Goal: Task Accomplishment & Management: Use online tool/utility

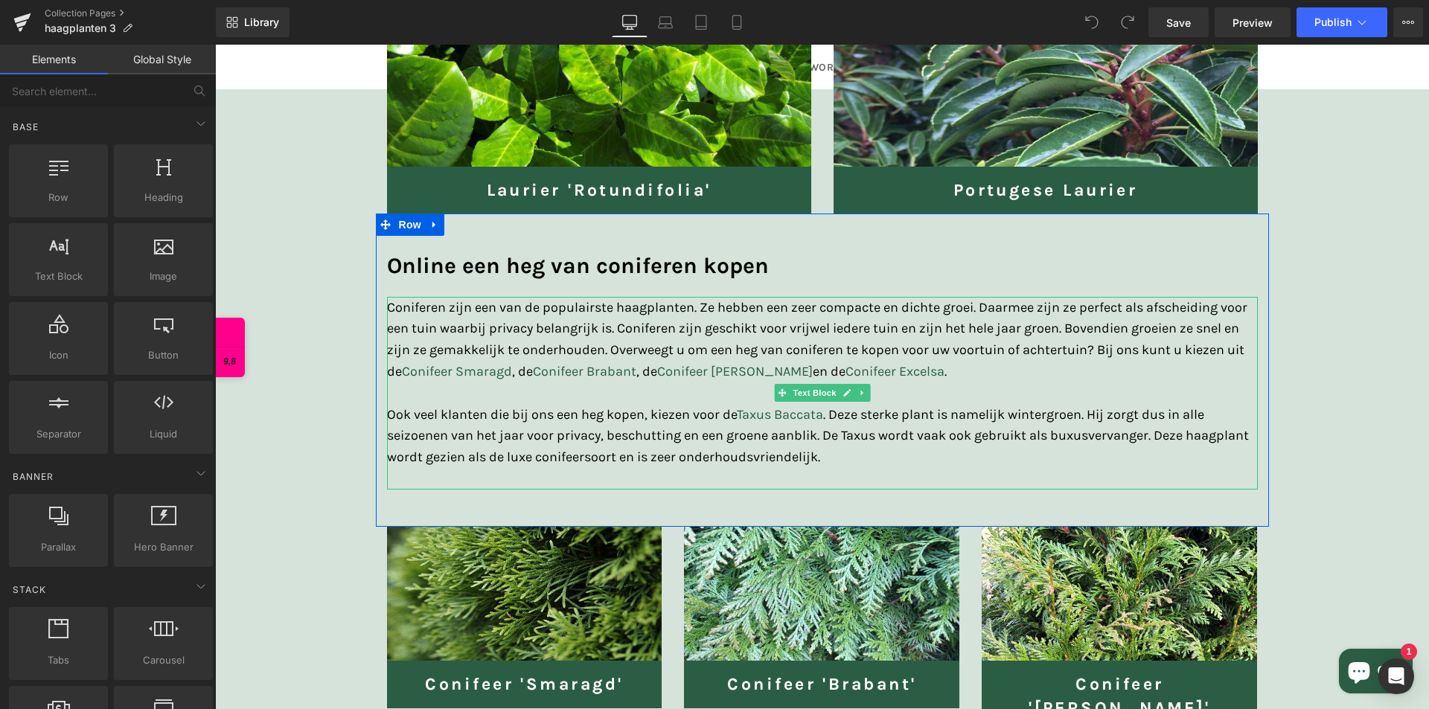
scroll to position [1563, 0]
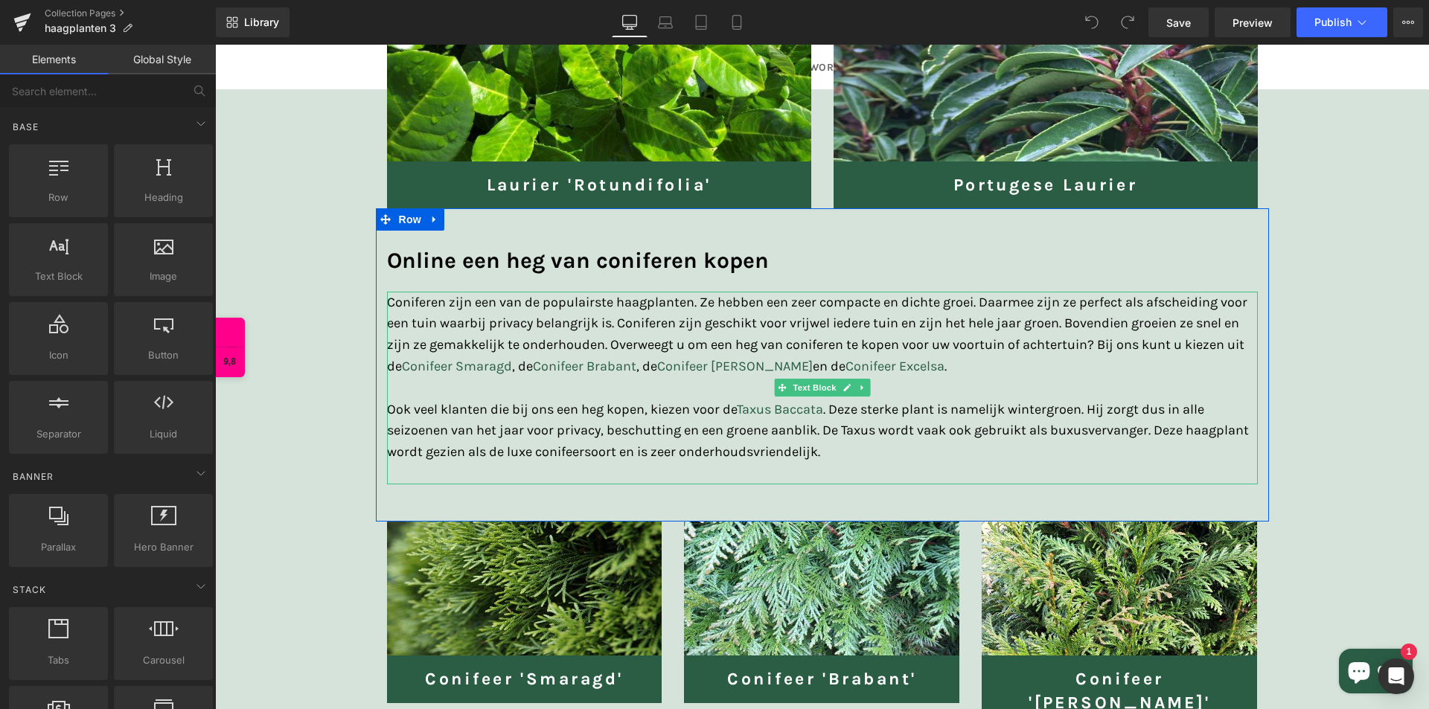
click at [863, 452] on div "Coniferen zijn een van de populairste haagplanten. Ze hebben een zeer compacte …" at bounding box center [822, 388] width 871 height 193
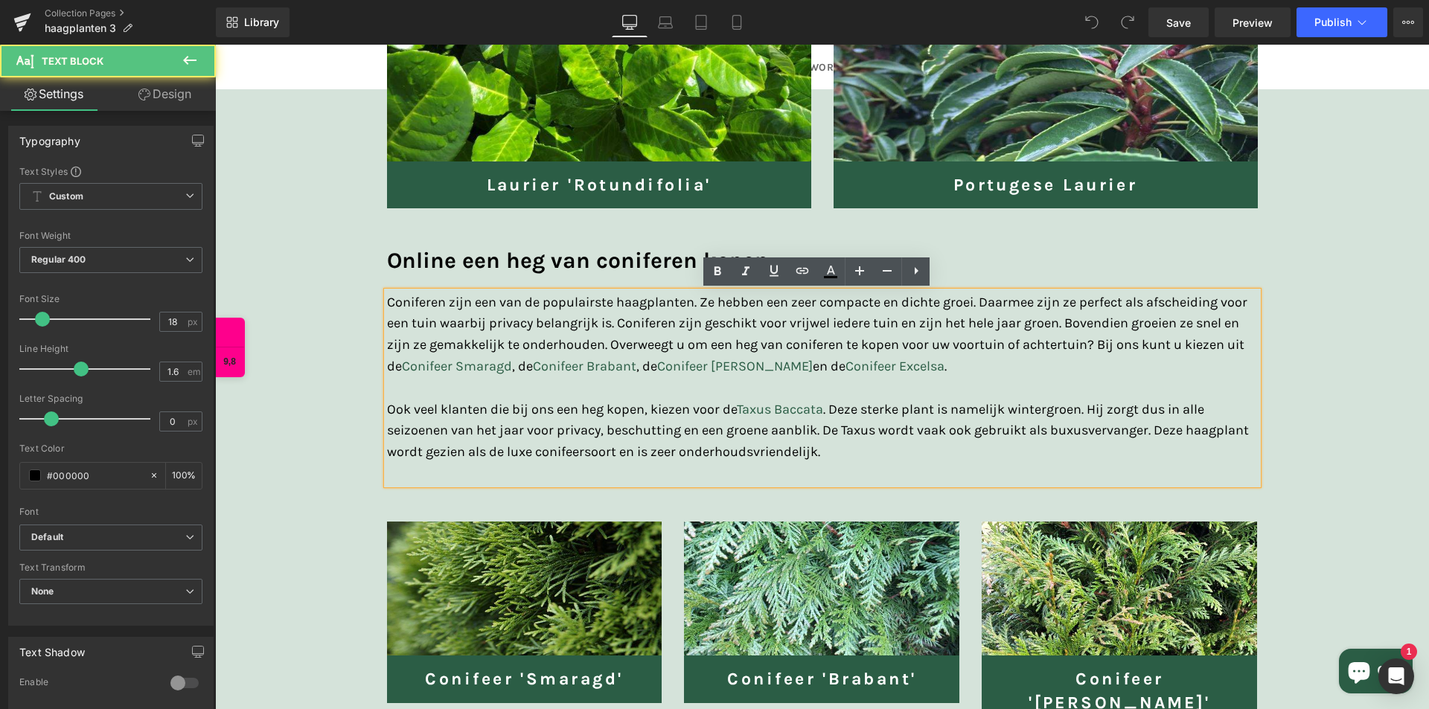
click at [834, 451] on div "Coniferen zijn een van de populairste haagplanten. Ze hebben een zeer compacte …" at bounding box center [822, 388] width 871 height 193
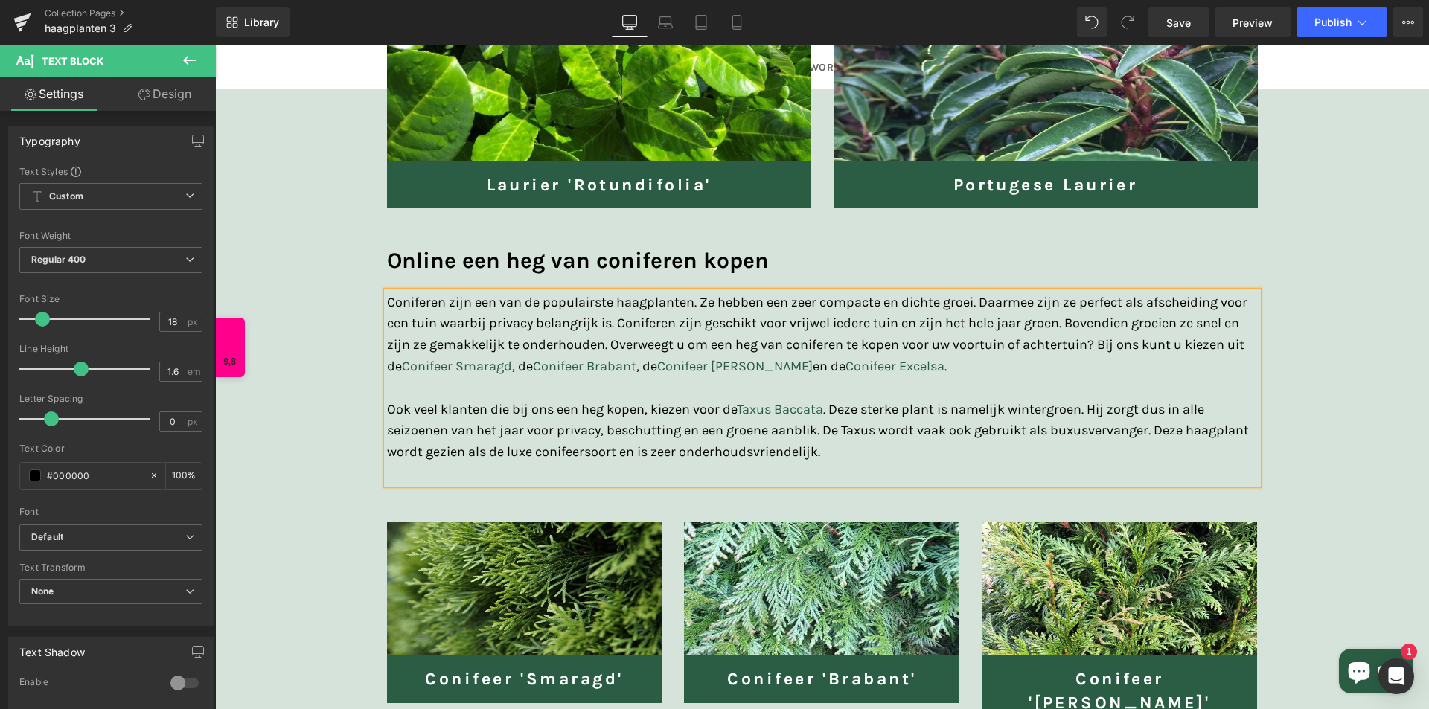
click at [830, 455] on div "Coniferen zijn een van de populairste haagplanten. Ze hebben een zeer compacte …" at bounding box center [822, 388] width 871 height 193
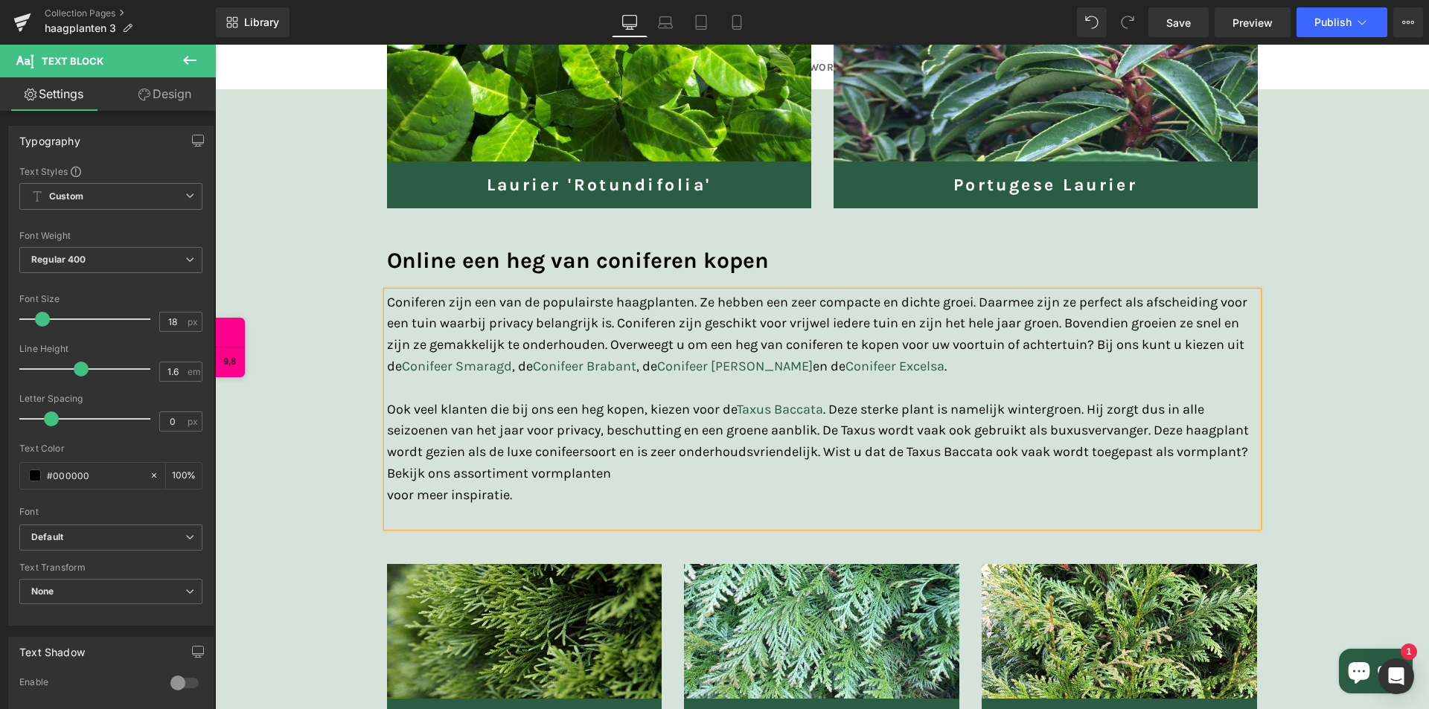
click at [824, 458] on div "Coniferen zijn een van de populairste haagplanten. Ze hebben een zeer compacte …" at bounding box center [822, 410] width 871 height 236
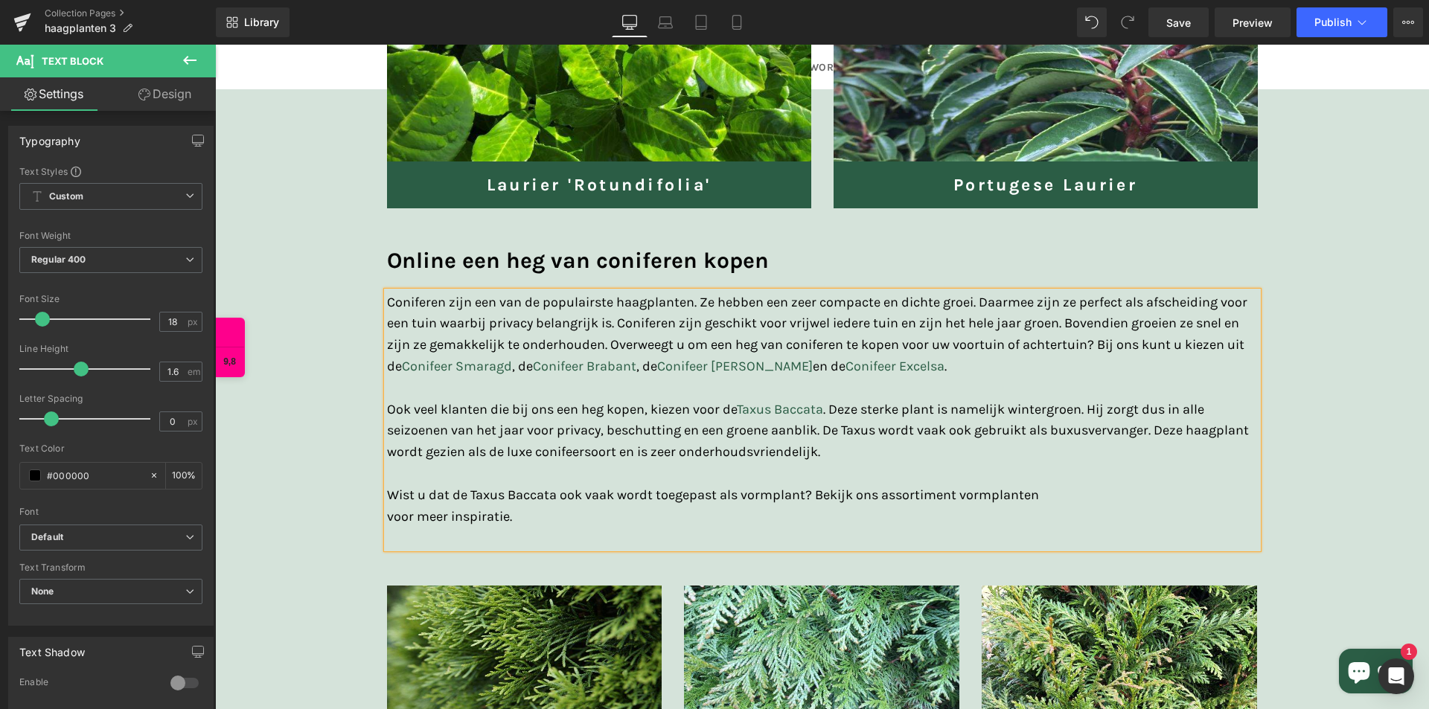
click at [725, 508] on div "voor meer inspiratie." at bounding box center [822, 527] width 871 height 43
click at [387, 517] on div "voor meer inspiratie." at bounding box center [822, 527] width 871 height 43
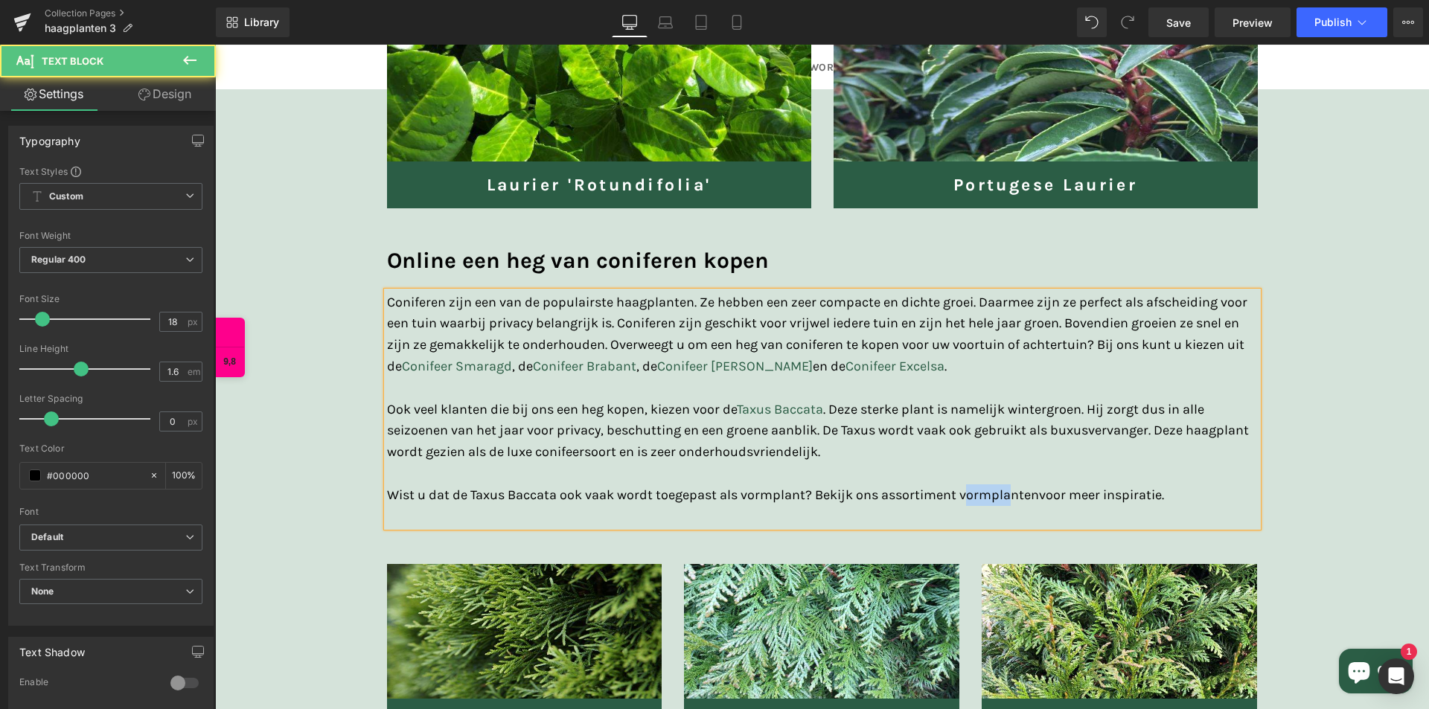
drag, startPoint x: 959, startPoint y: 493, endPoint x: 1006, endPoint y: 494, distance: 46.9
click at [1006, 494] on div "Coniferen zijn een van de populairste haagplanten. Ze hebben een zeer compacte …" at bounding box center [822, 410] width 871 height 236
click at [976, 493] on div "Coniferen zijn een van de populairste haagplanten. Ze hebben een zeer compacte …" at bounding box center [822, 410] width 871 height 236
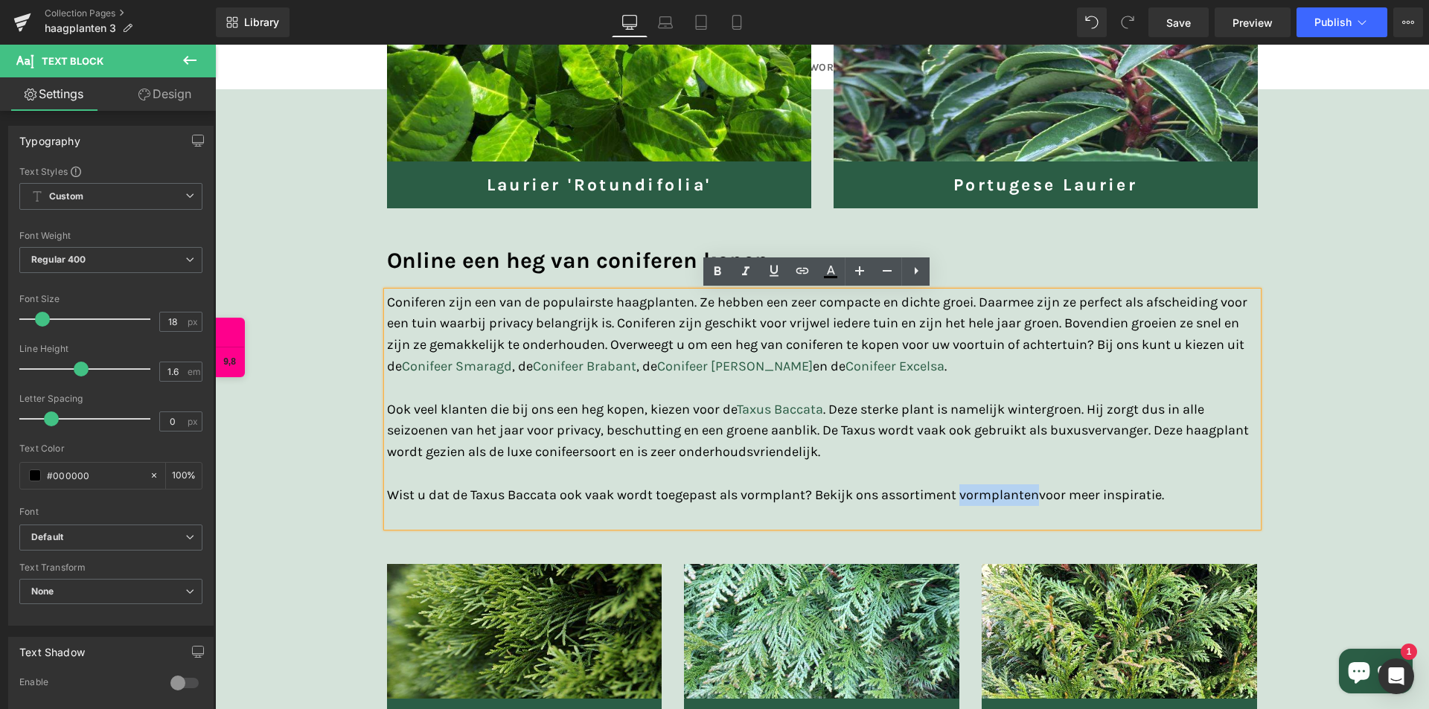
drag, startPoint x: 955, startPoint y: 491, endPoint x: 1035, endPoint y: 499, distance: 80.1
click at [1035, 499] on div "Coniferen zijn een van de populairste haagplanten. Ze hebben een zeer compacte …" at bounding box center [822, 410] width 871 height 236
click at [802, 276] on icon at bounding box center [802, 271] width 18 height 18
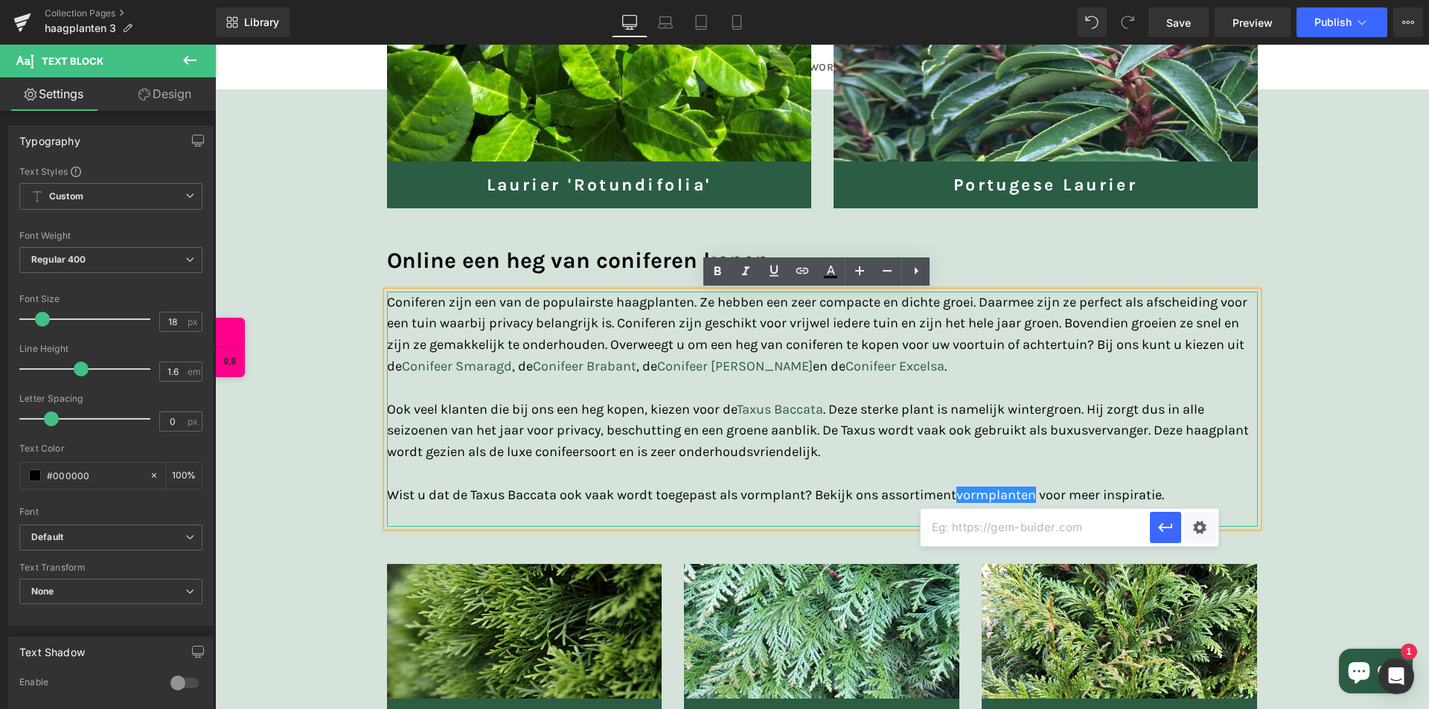
click at [1029, 526] on input "text" at bounding box center [1035, 527] width 229 height 37
paste input "https://www.plantdelivery.nl/collections/vormplanten"
type input "https://www.plantdelivery.nl/collections/vormplanten"
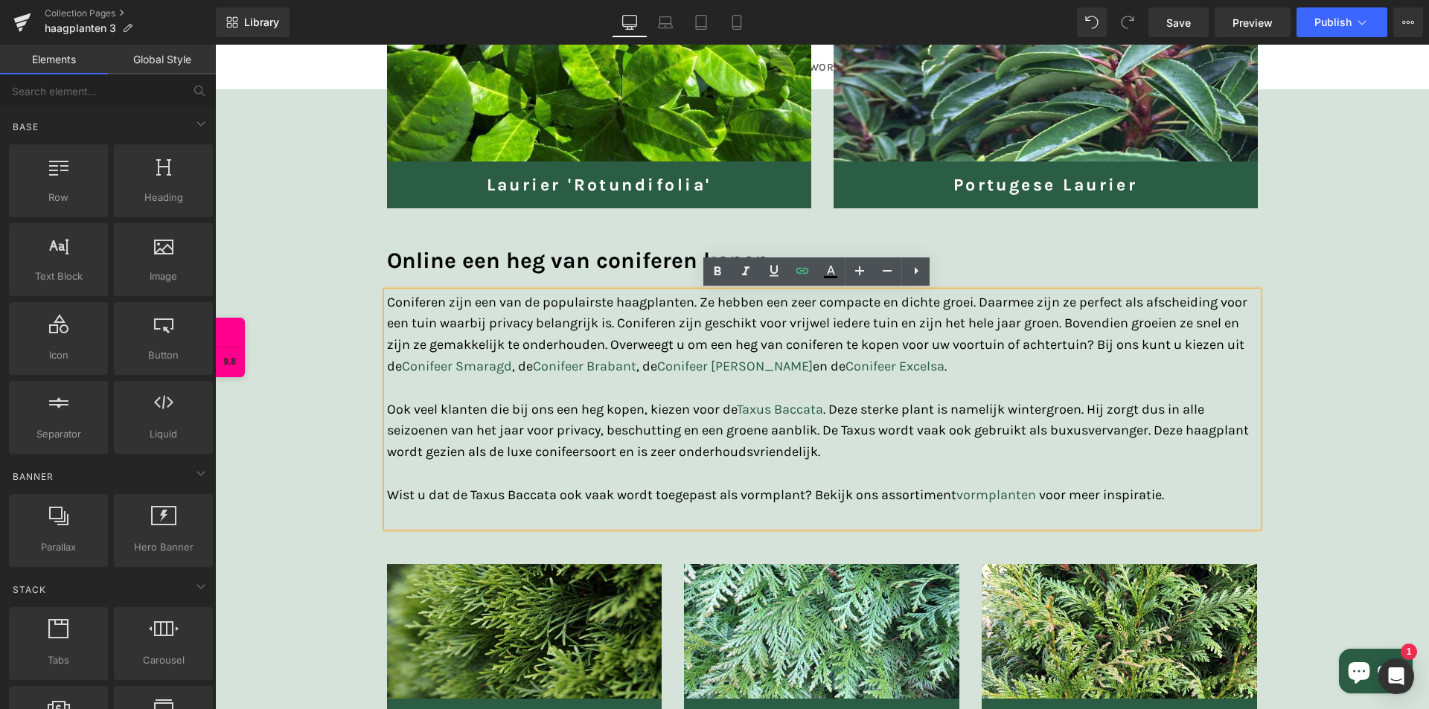
click at [1358, 468] on div "HAAGPLANTEN Heading Hero Banner Online een heg of haag kopen bij Plant Delivery…" at bounding box center [822, 579] width 1214 height 3667
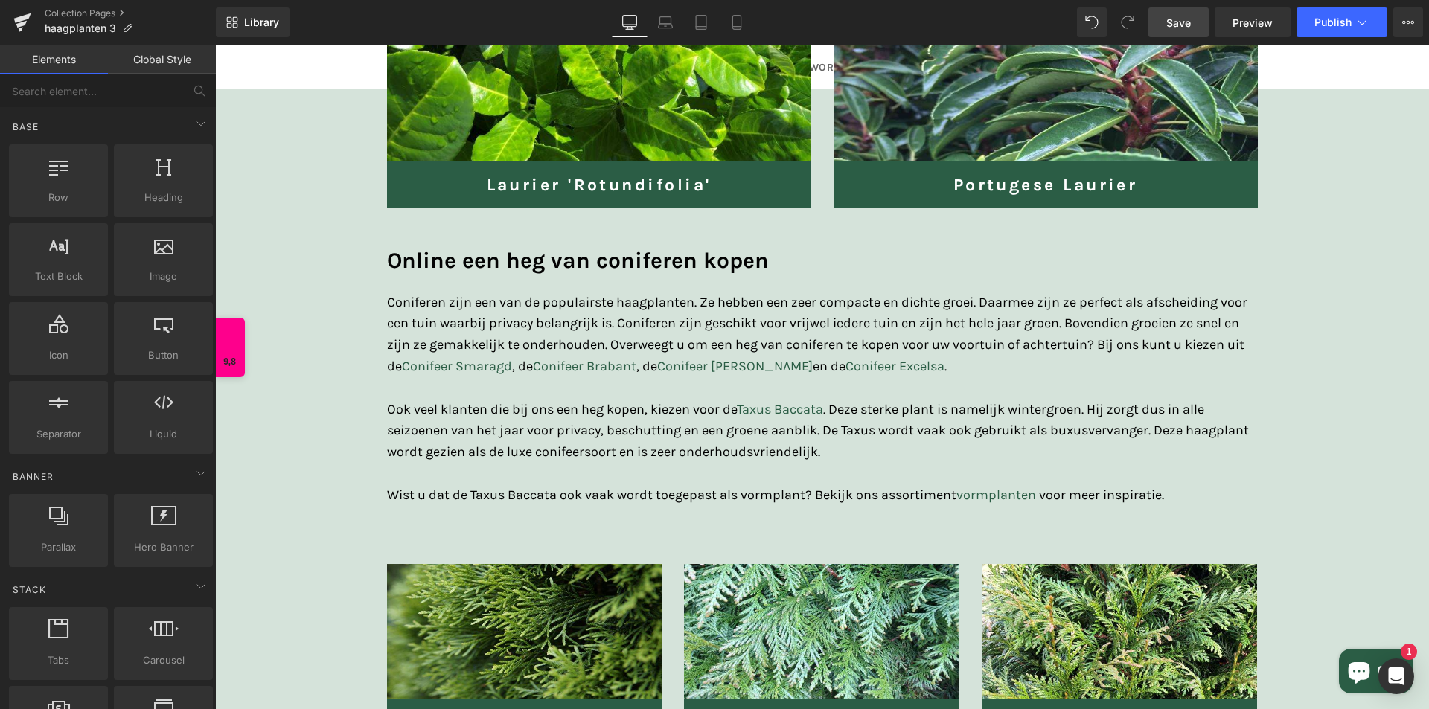
click at [1191, 24] on span "Save" at bounding box center [1178, 23] width 25 height 16
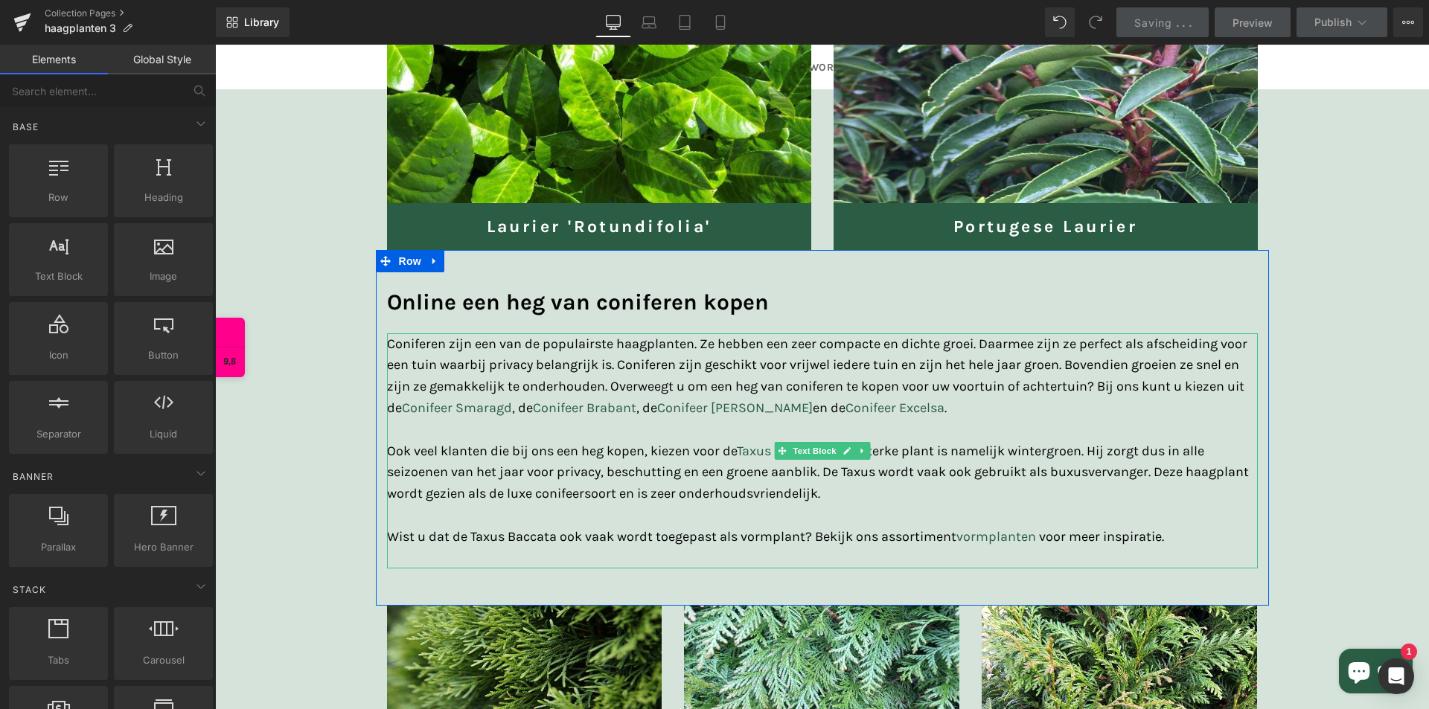
scroll to position [1414, 0]
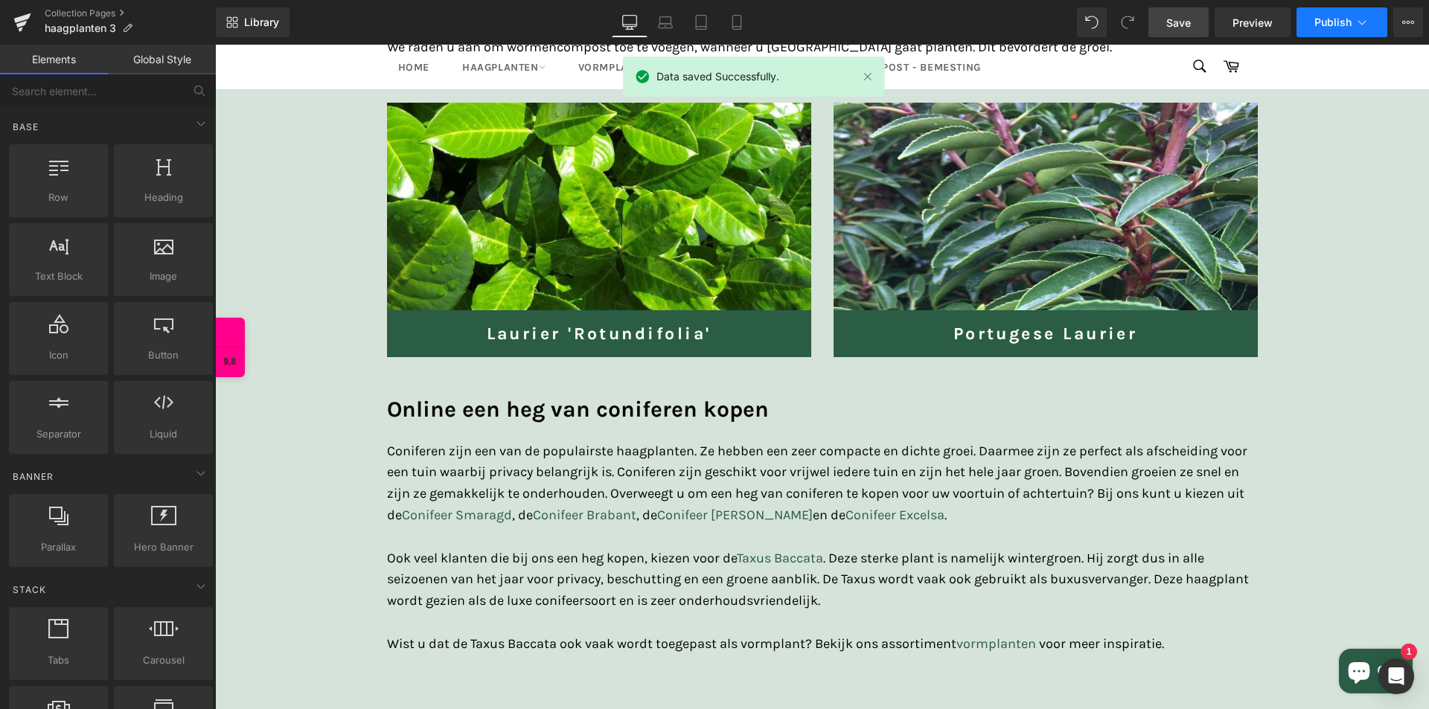
click at [1316, 17] on span "Publish" at bounding box center [1332, 22] width 37 height 12
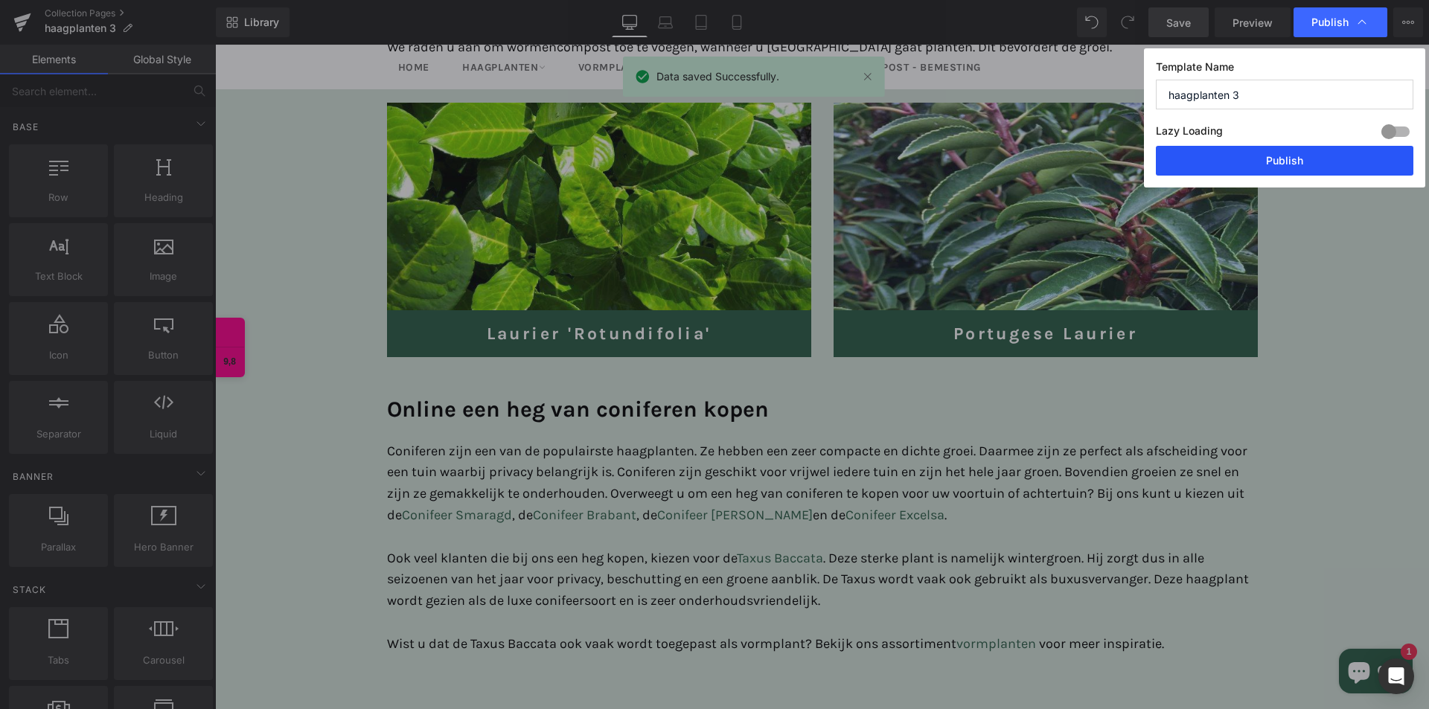
click at [1284, 158] on button "Publish" at bounding box center [1285, 161] width 258 height 30
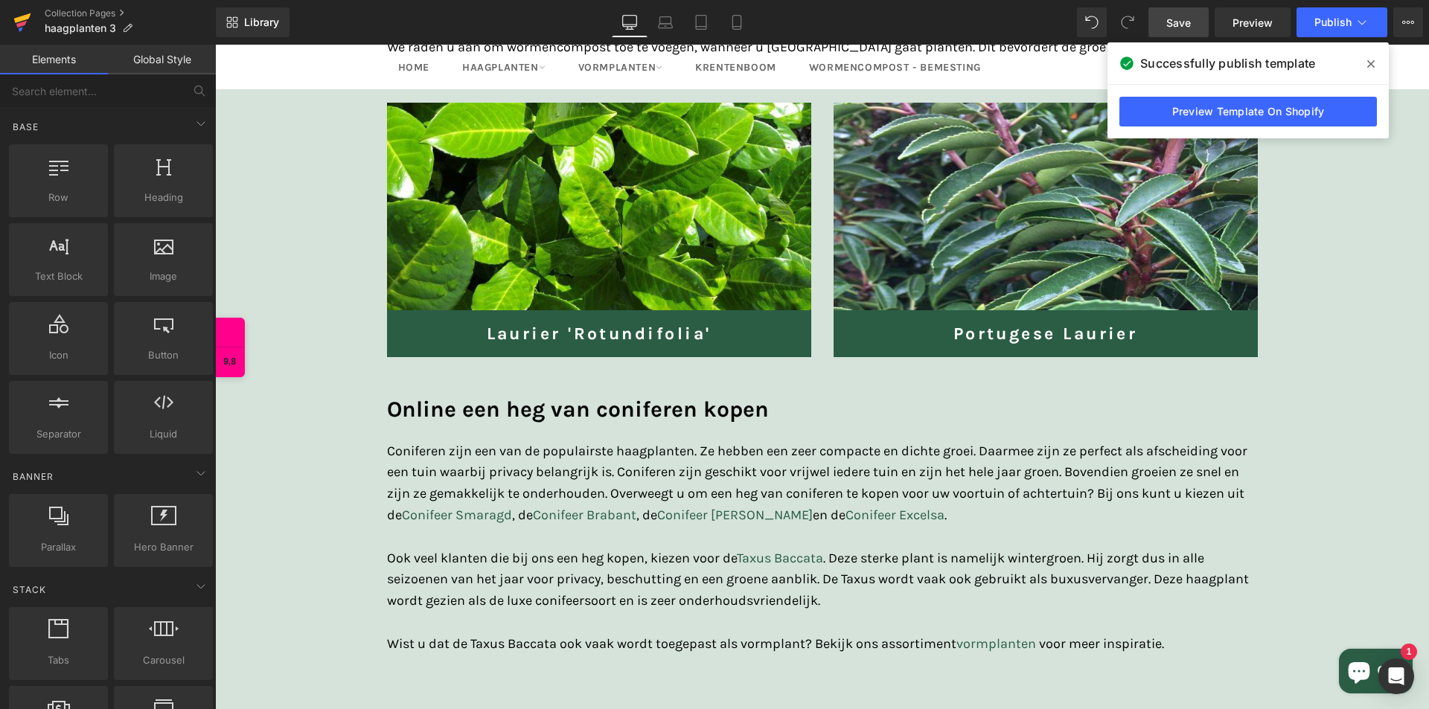
click at [22, 19] on icon at bounding box center [22, 18] width 17 height 10
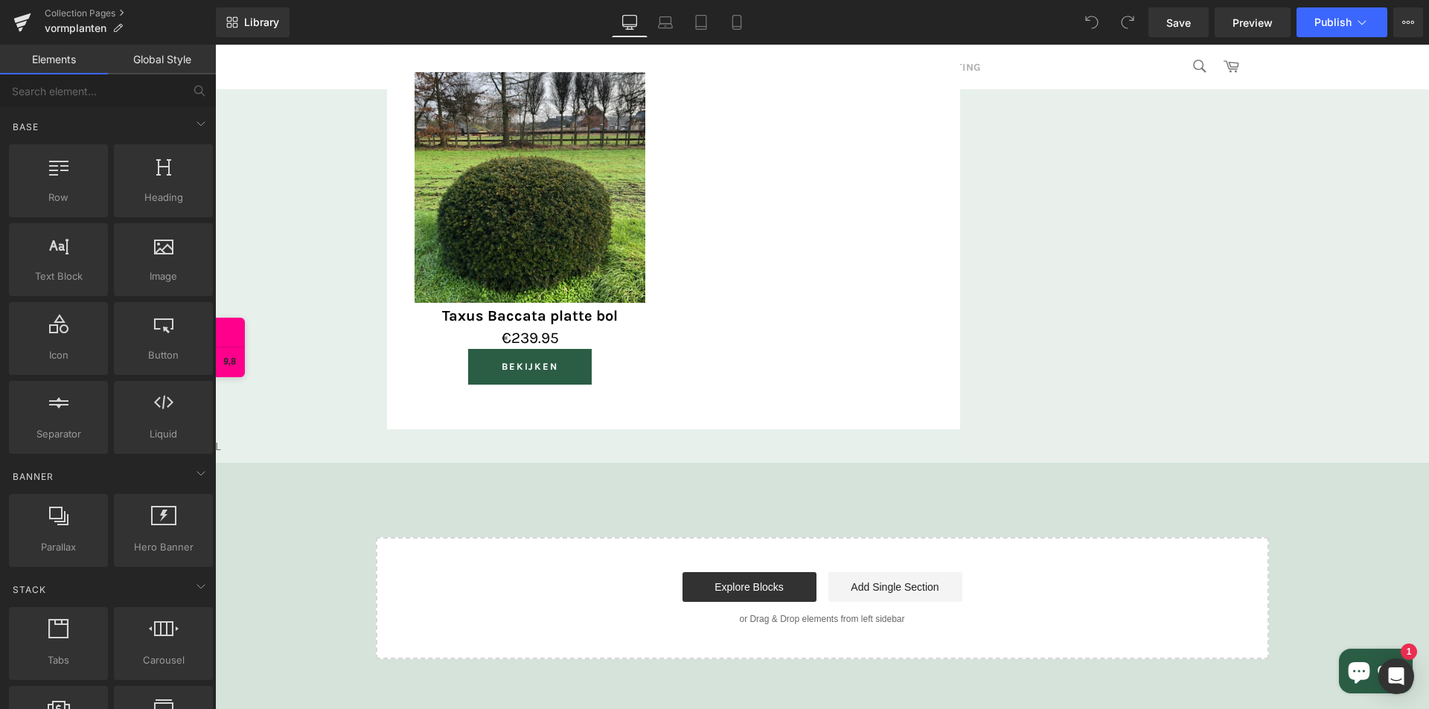
scroll to position [1855, 0]
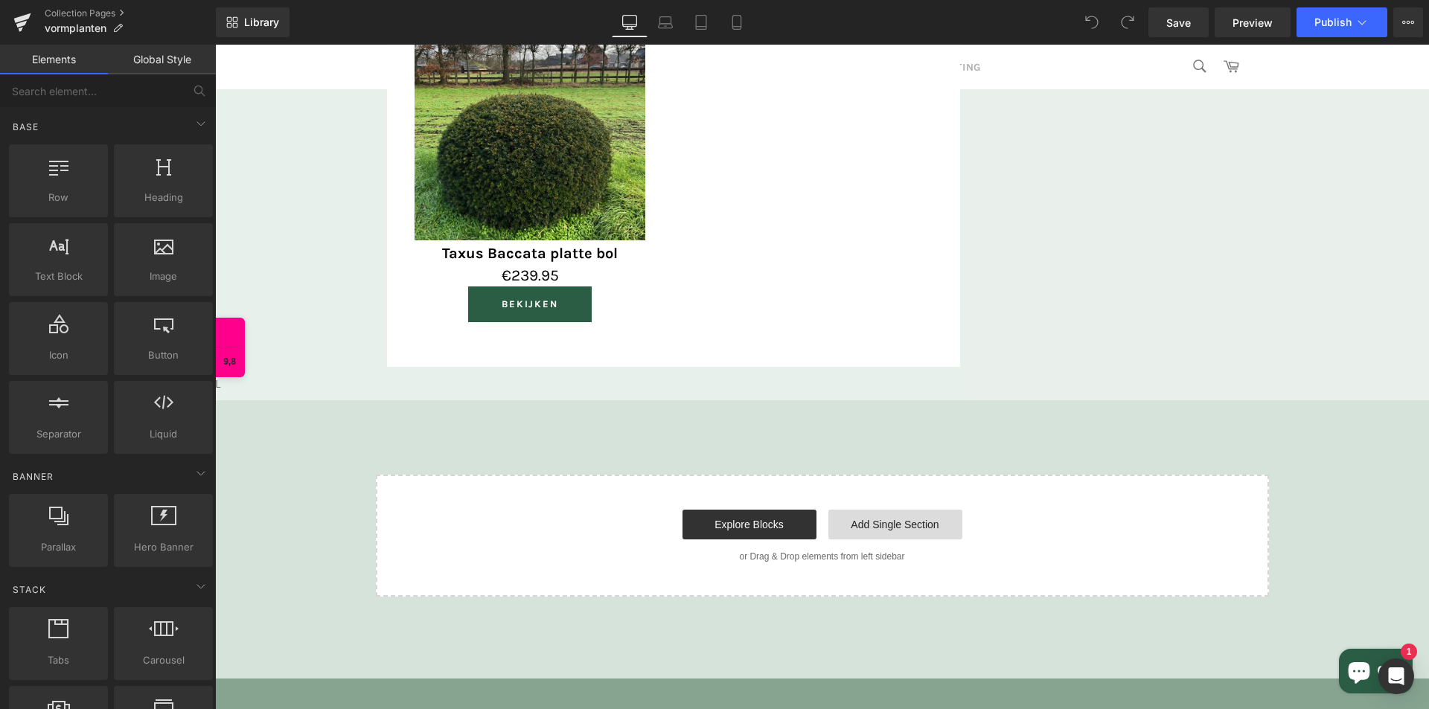
click at [853, 531] on link "Add Single Section" at bounding box center [895, 525] width 134 height 30
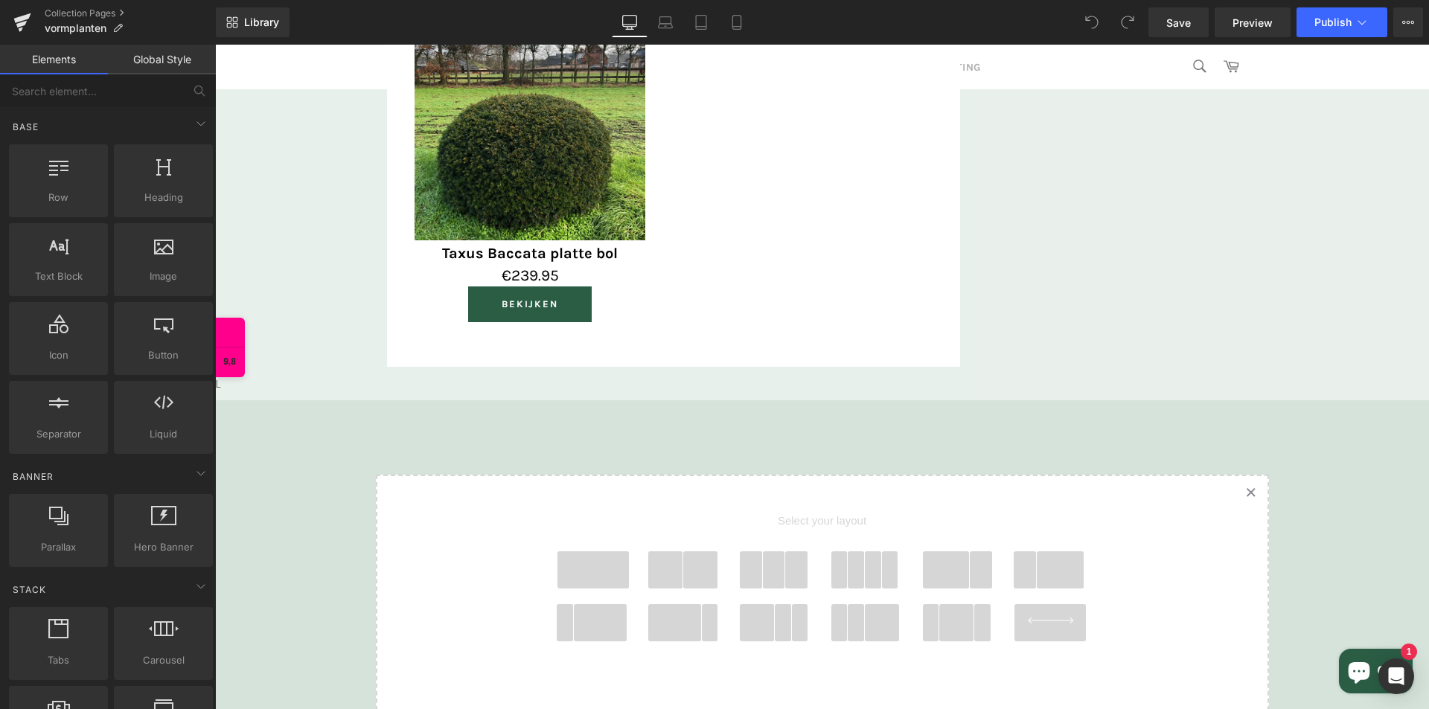
click at [592, 566] on span at bounding box center [592, 569] width 71 height 37
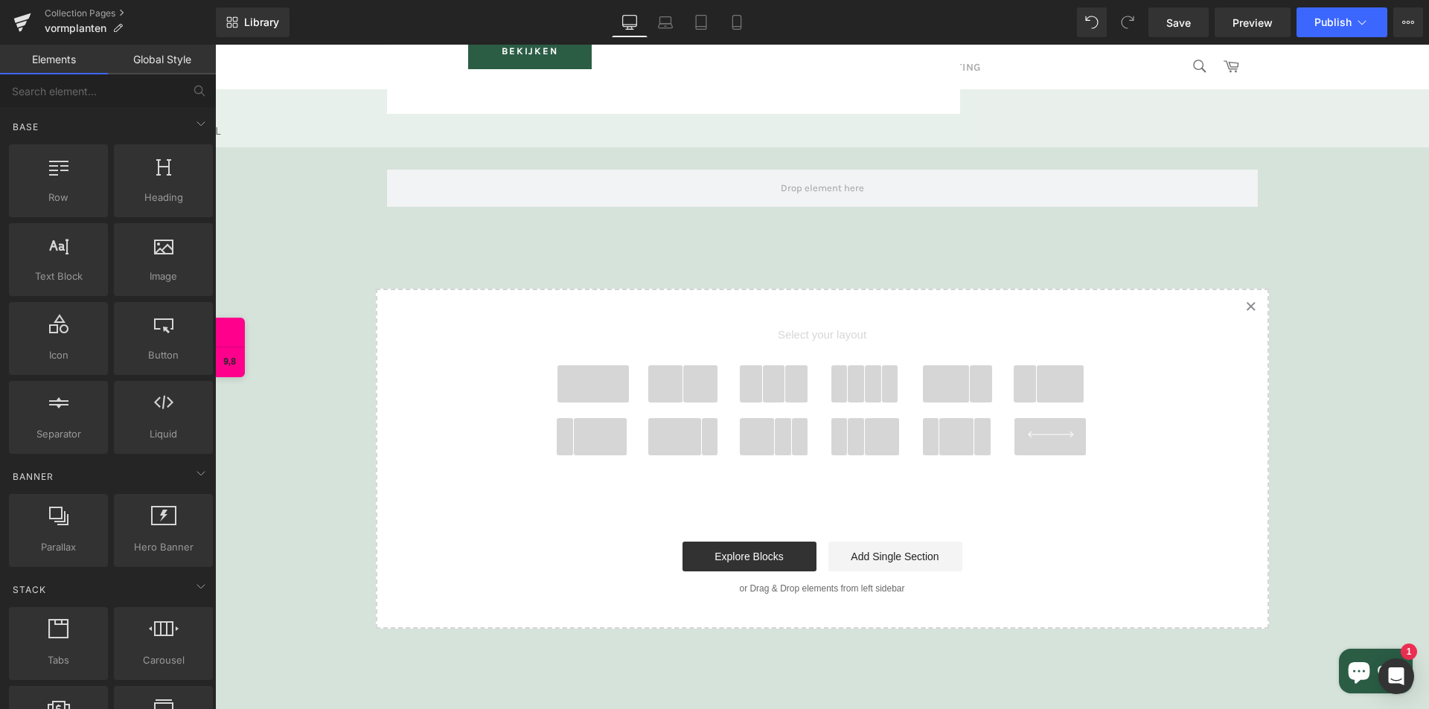
scroll to position [2151, 0]
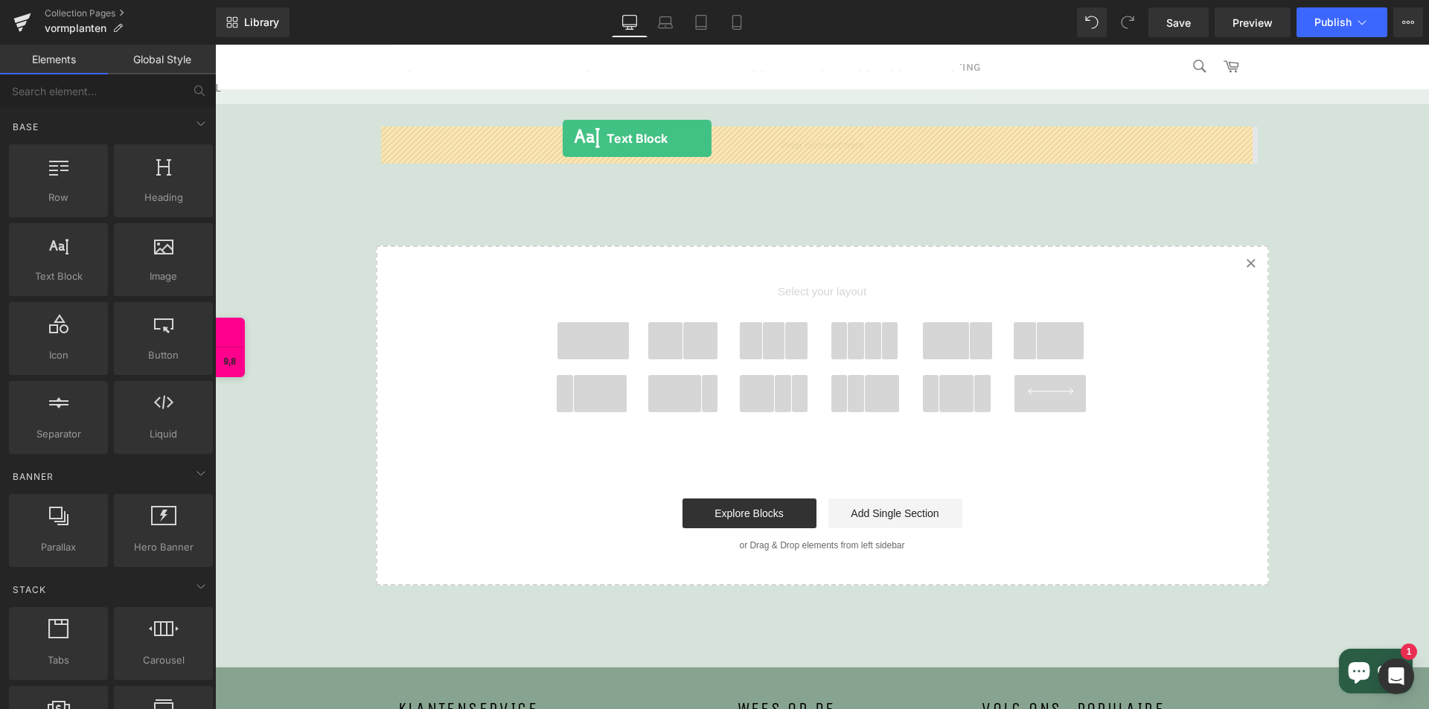
drag, startPoint x: 287, startPoint y: 320, endPoint x: 563, endPoint y: 138, distance: 330.5
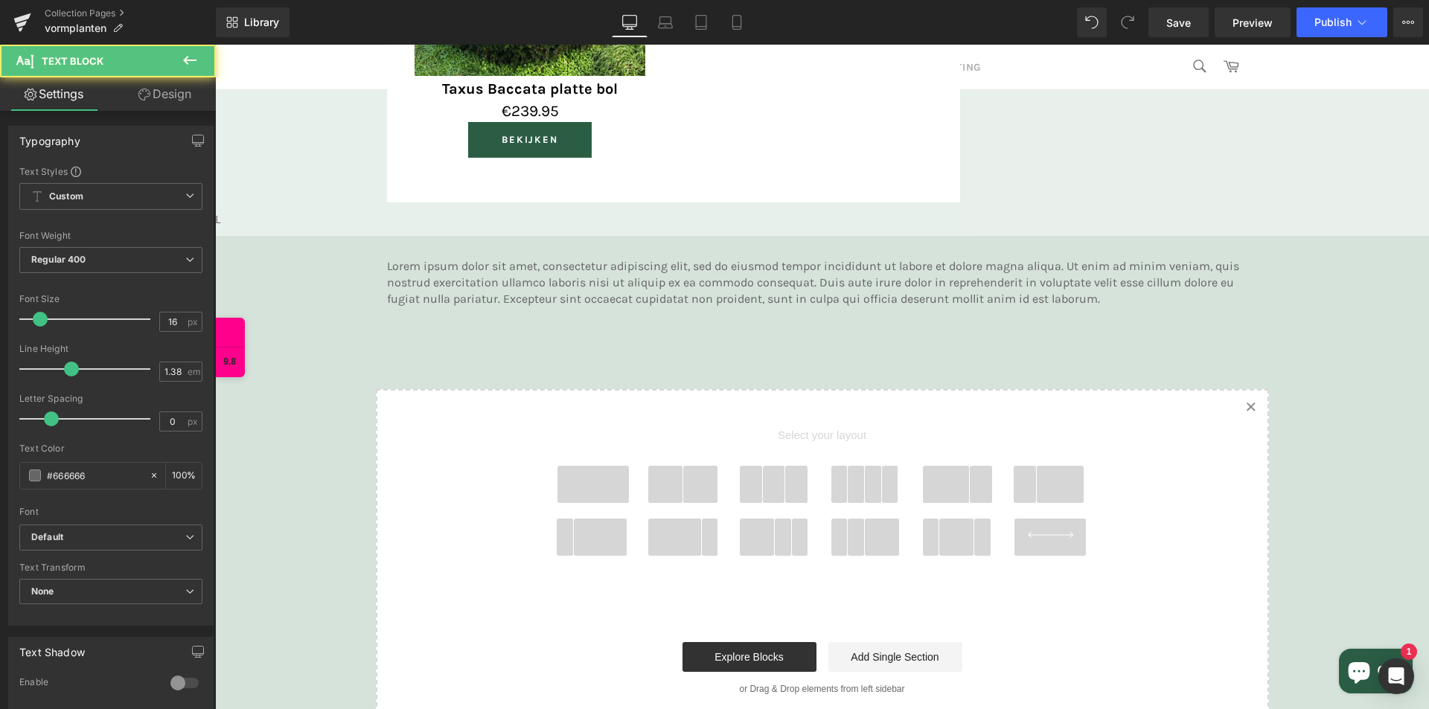
scroll to position [2002, 0]
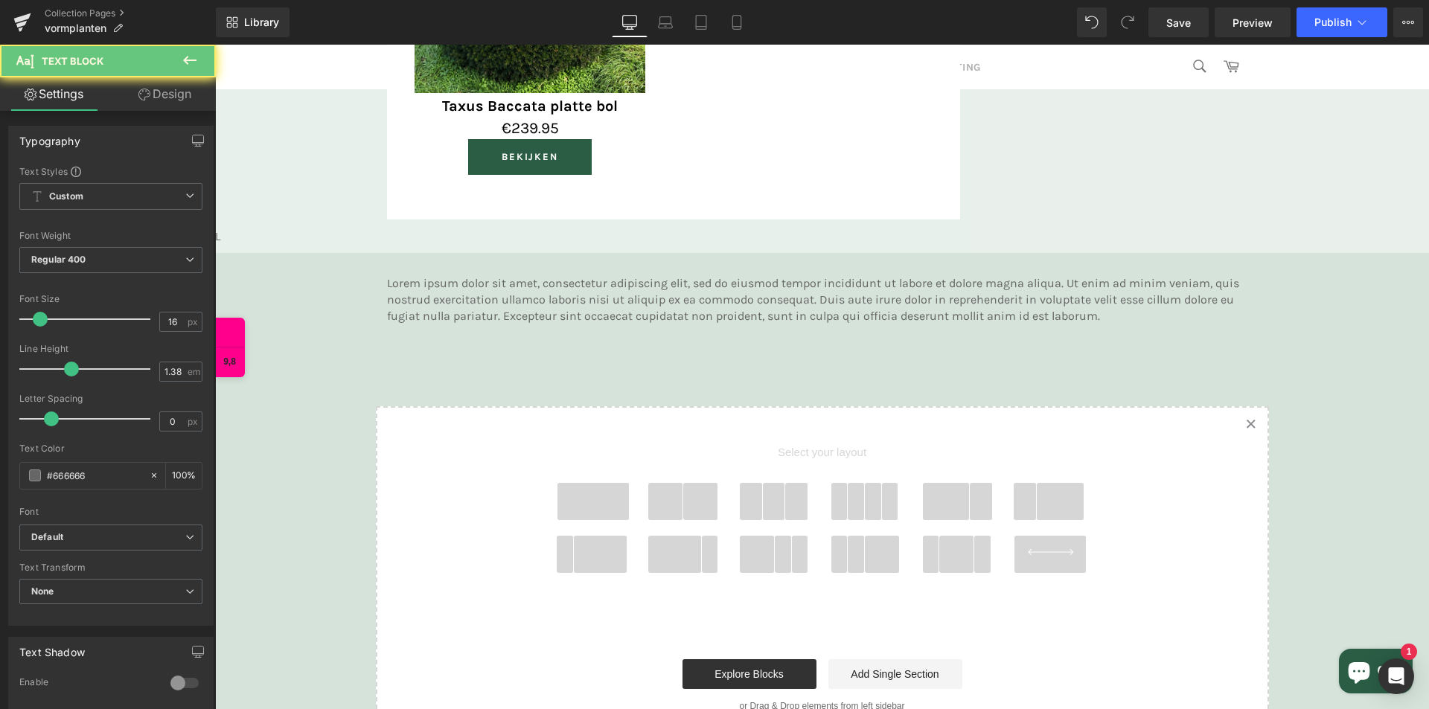
click at [730, 317] on p "Lorem ipsum dolor sit amet, consectetur adipiscing elit, sed do eiusmod tempor …" at bounding box center [822, 299] width 871 height 49
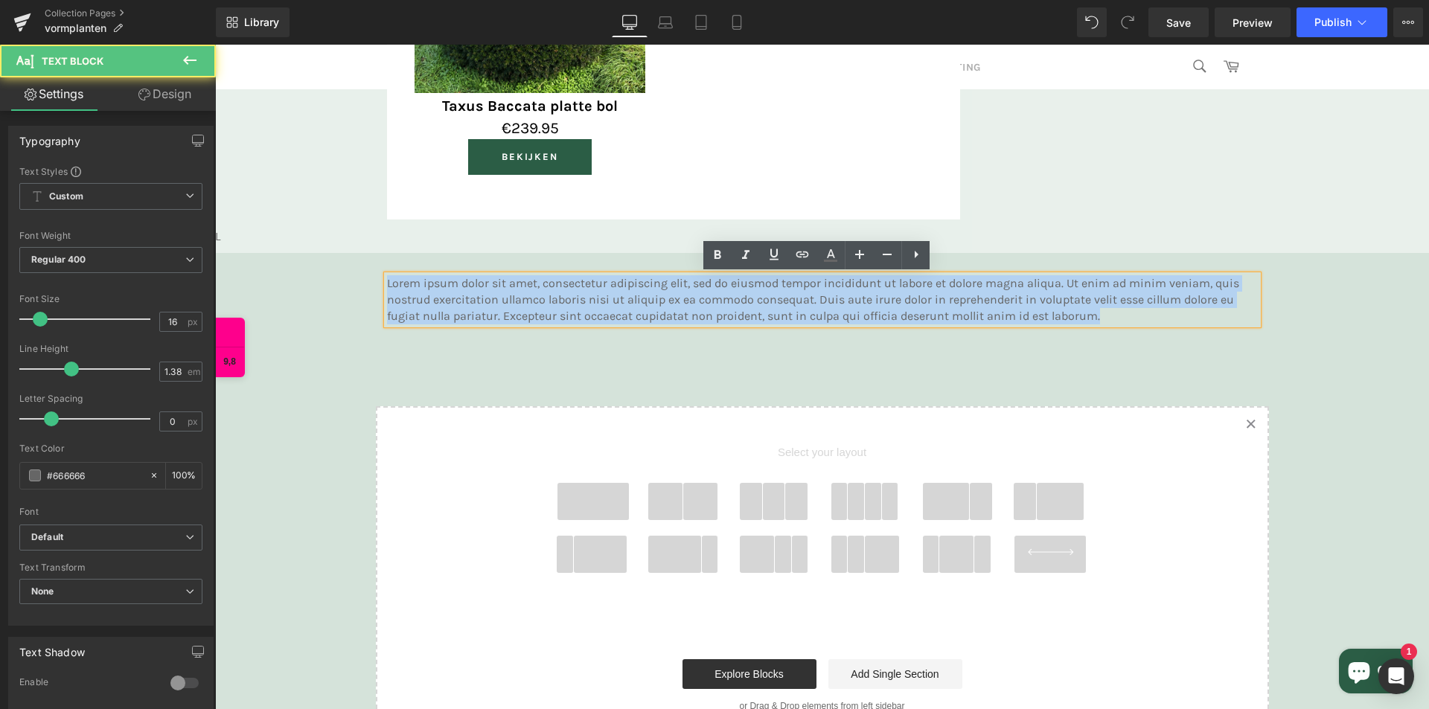
click at [730, 317] on p "Lorem ipsum dolor sit amet, consectetur adipiscing elit, sed do eiusmod tempor …" at bounding box center [822, 299] width 871 height 49
paste div
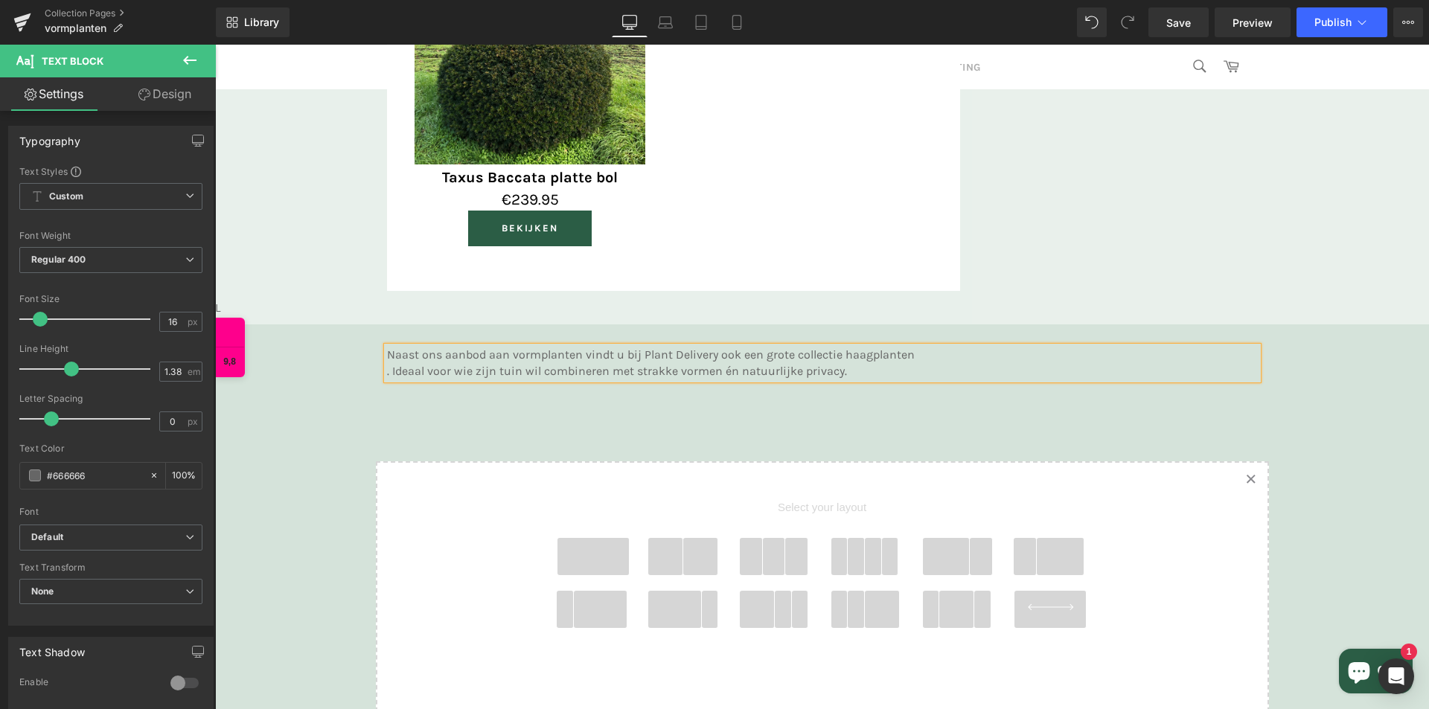
scroll to position [1853, 0]
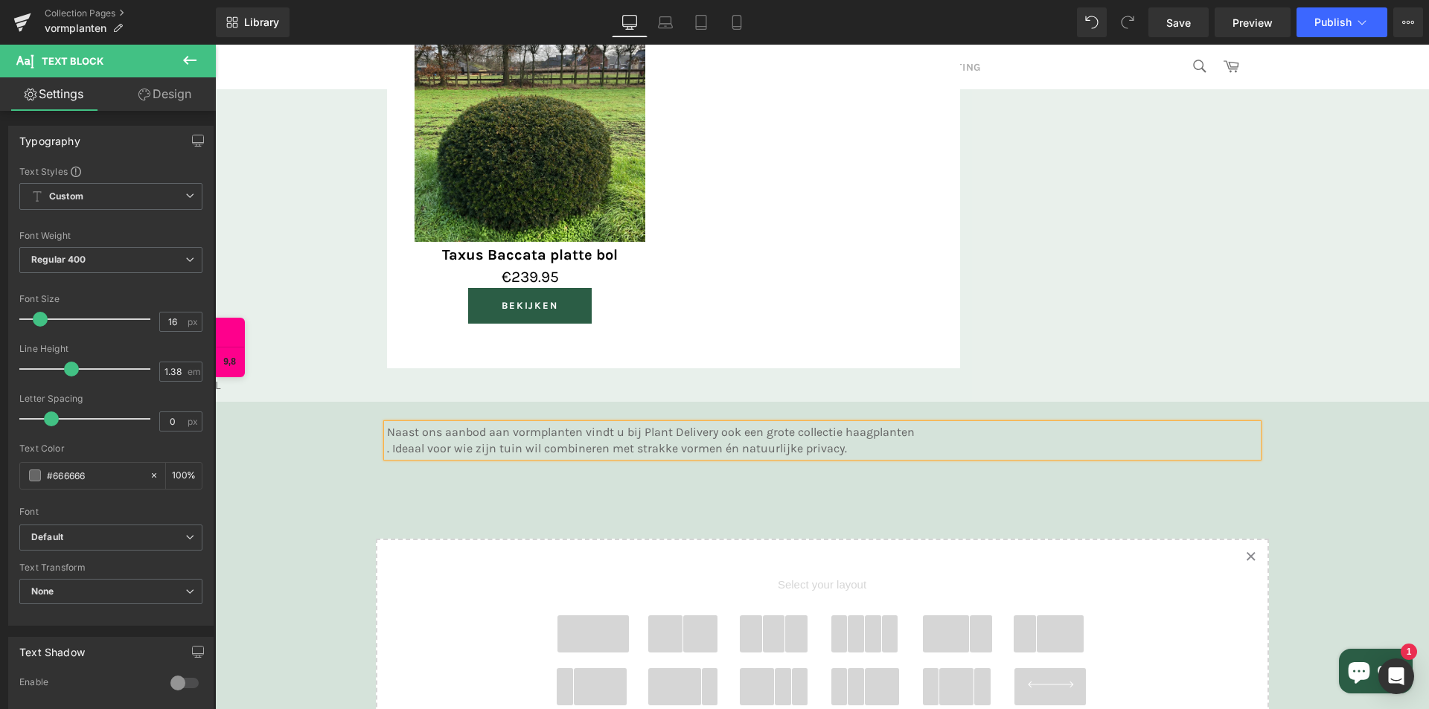
click at [376, 450] on div "Naast ons aanbod aan vormplanten vindt u bij Plant Delivery ook een grote colle…" at bounding box center [822, 440] width 893 height 33
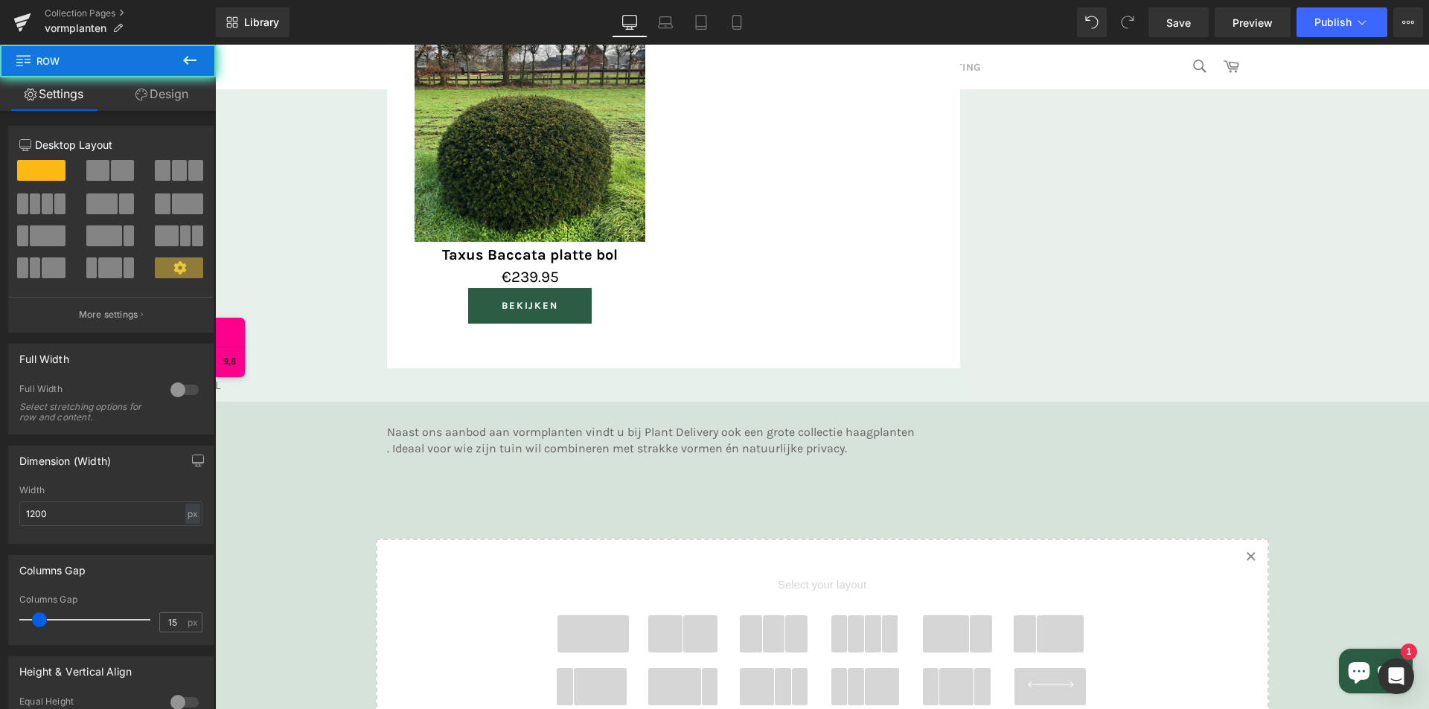
click at [377, 450] on div "Naast ons aanbod aan vormplanten vindt u bij Plant Delivery ook een grote colle…" at bounding box center [822, 440] width 893 height 33
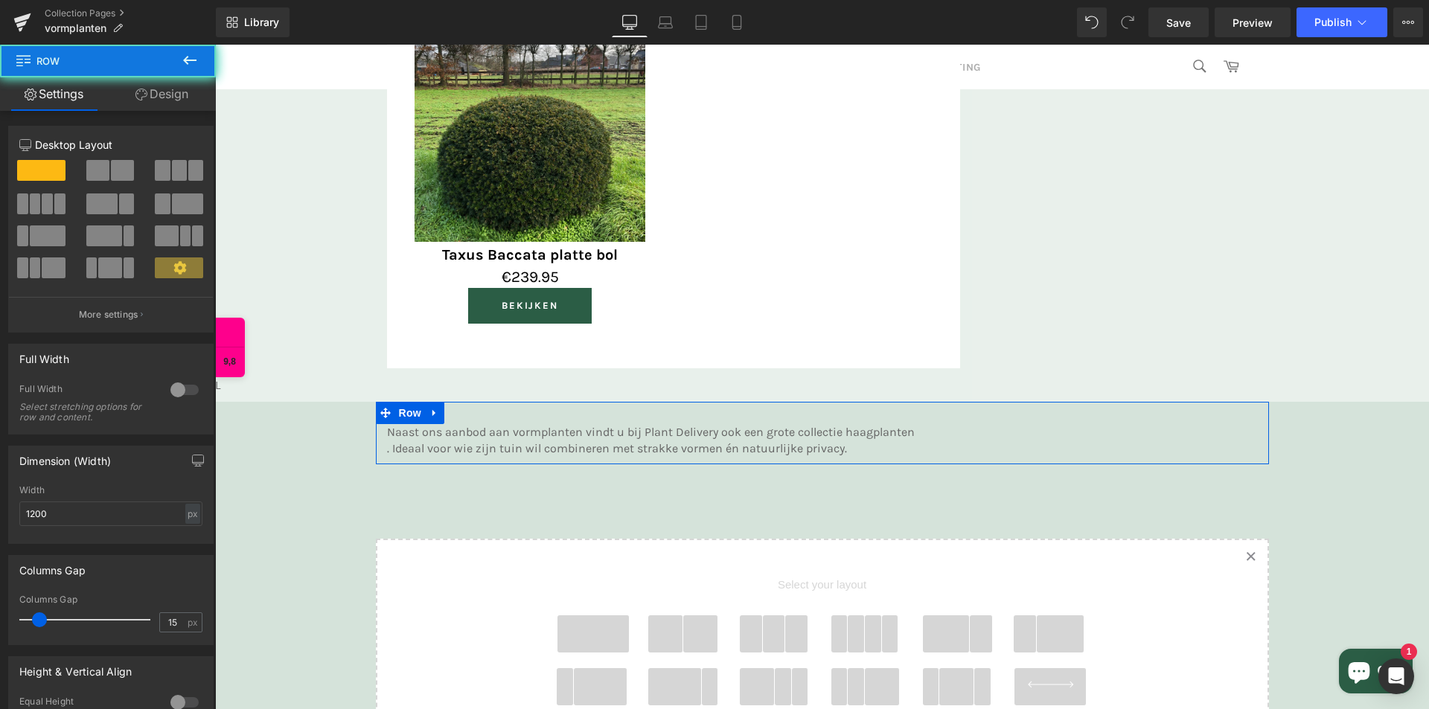
click at [215, 45] on div at bounding box center [215, 45] width 0 height 0
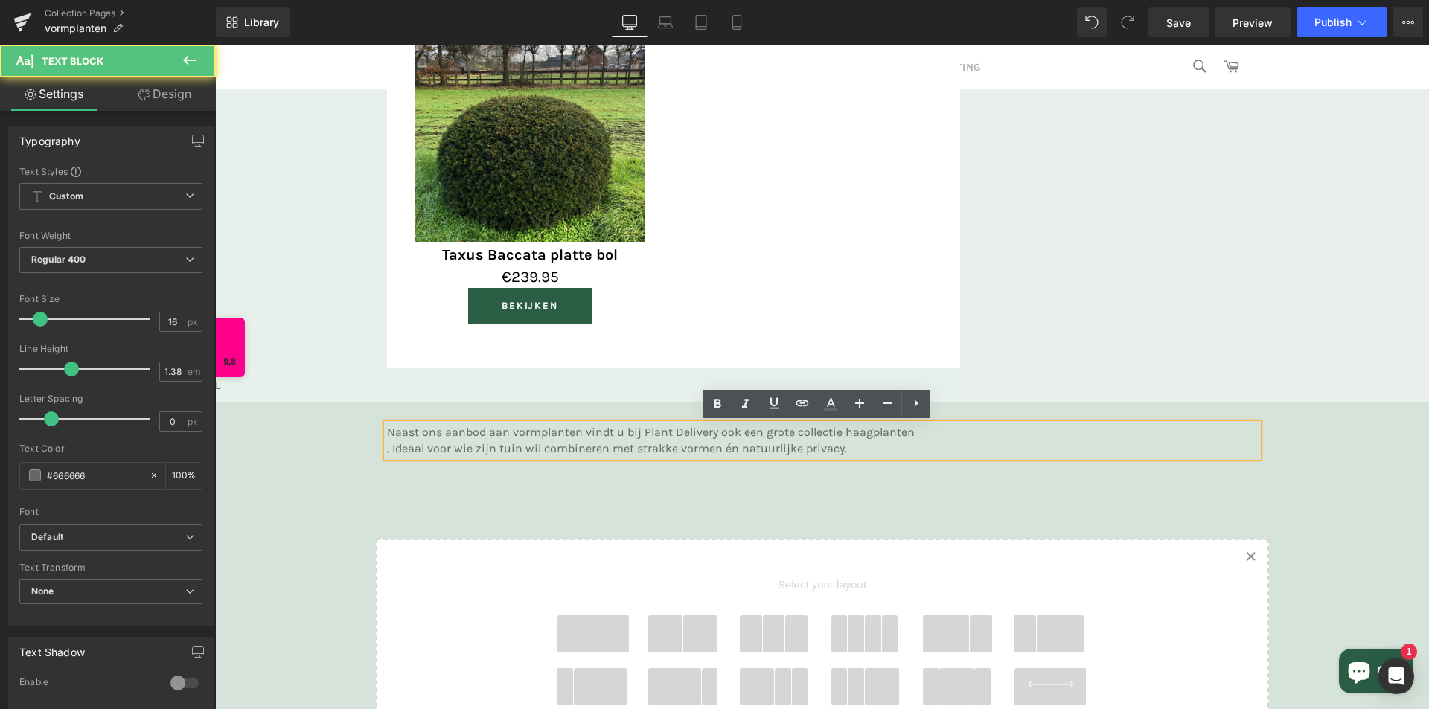
click at [387, 449] on p ". Ideaal voor wie zijn tuin wil combineren met strakke vormen én natuurlijke pr…" at bounding box center [822, 449] width 871 height 16
click at [388, 450] on p ". Ideaal voor wie zijn tuin wil combineren met strakke vormen én natuurlijke pr…" at bounding box center [822, 449] width 871 height 16
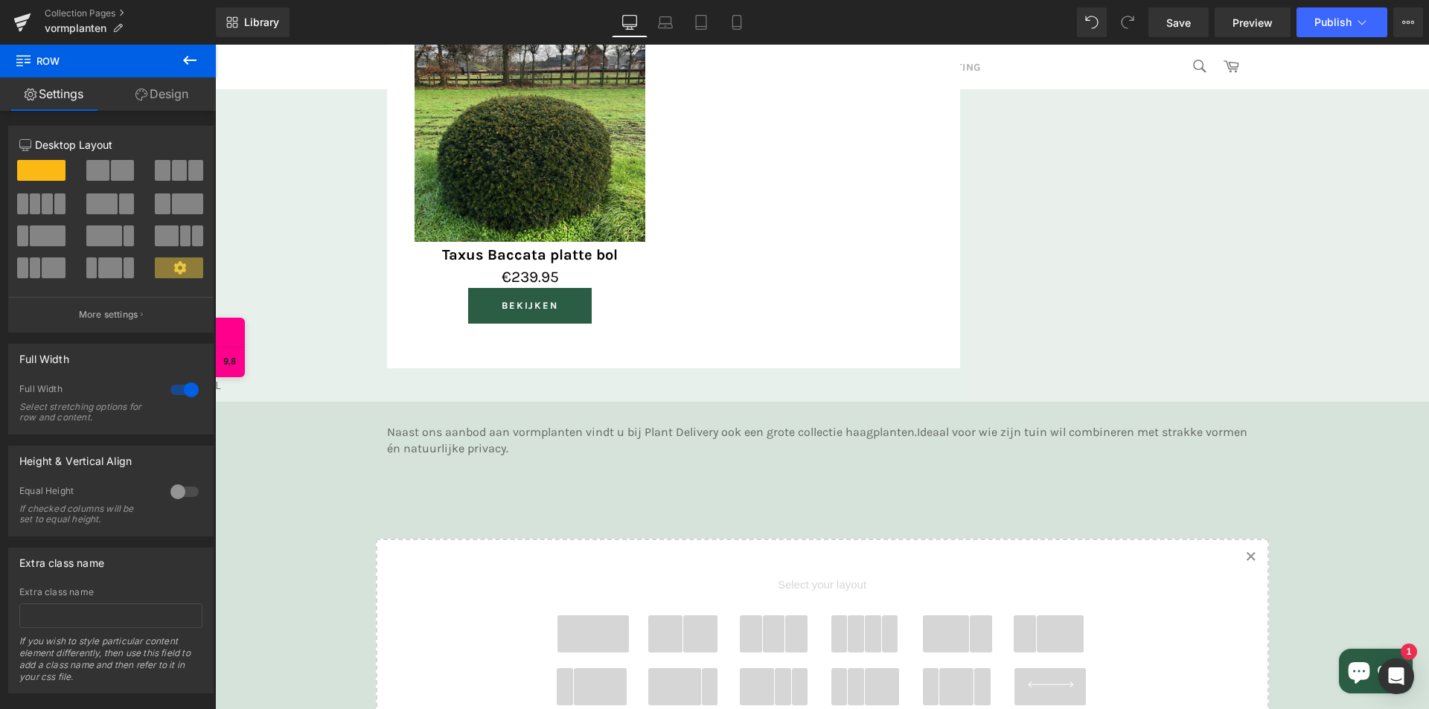
click at [606, 448] on p "Naast ons aanbod aan vormplanten vindt u bij Plant Delivery ook een grote colle…" at bounding box center [822, 440] width 871 height 33
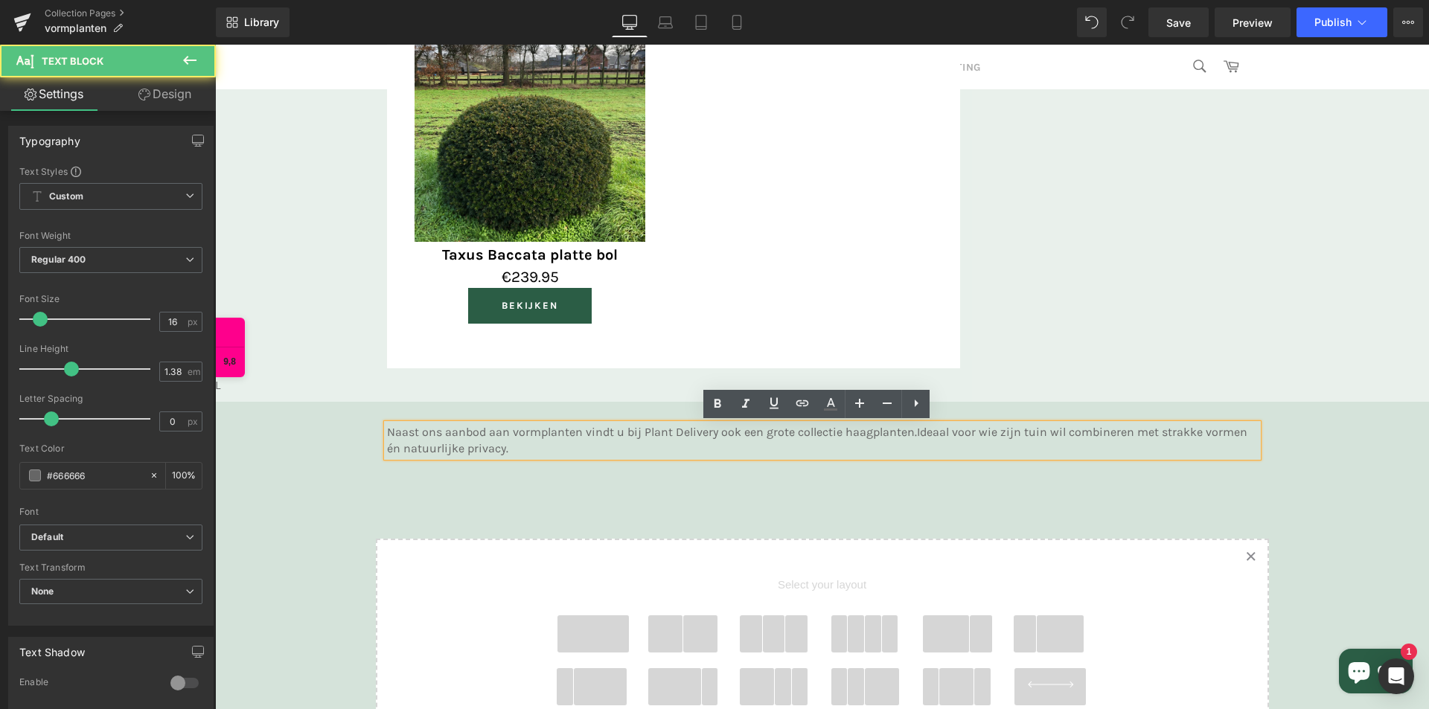
click at [391, 457] on div "Naast ons aanbod aan vormplanten vindt u bij Plant Delivery ook een grote colle…" at bounding box center [822, 440] width 871 height 33
click at [392, 451] on span "Ideaal voor wie zijn tuin wil combineren met strakke vormen én natuurlijke priv…" at bounding box center [817, 440] width 860 height 31
drag, startPoint x: 840, startPoint y: 434, endPoint x: 904, endPoint y: 434, distance: 63.3
click at [904, 434] on p "Naast ons aanbod aan vormplanten vindt u bij Plant Delivery ook een grote colle…" at bounding box center [822, 440] width 871 height 33
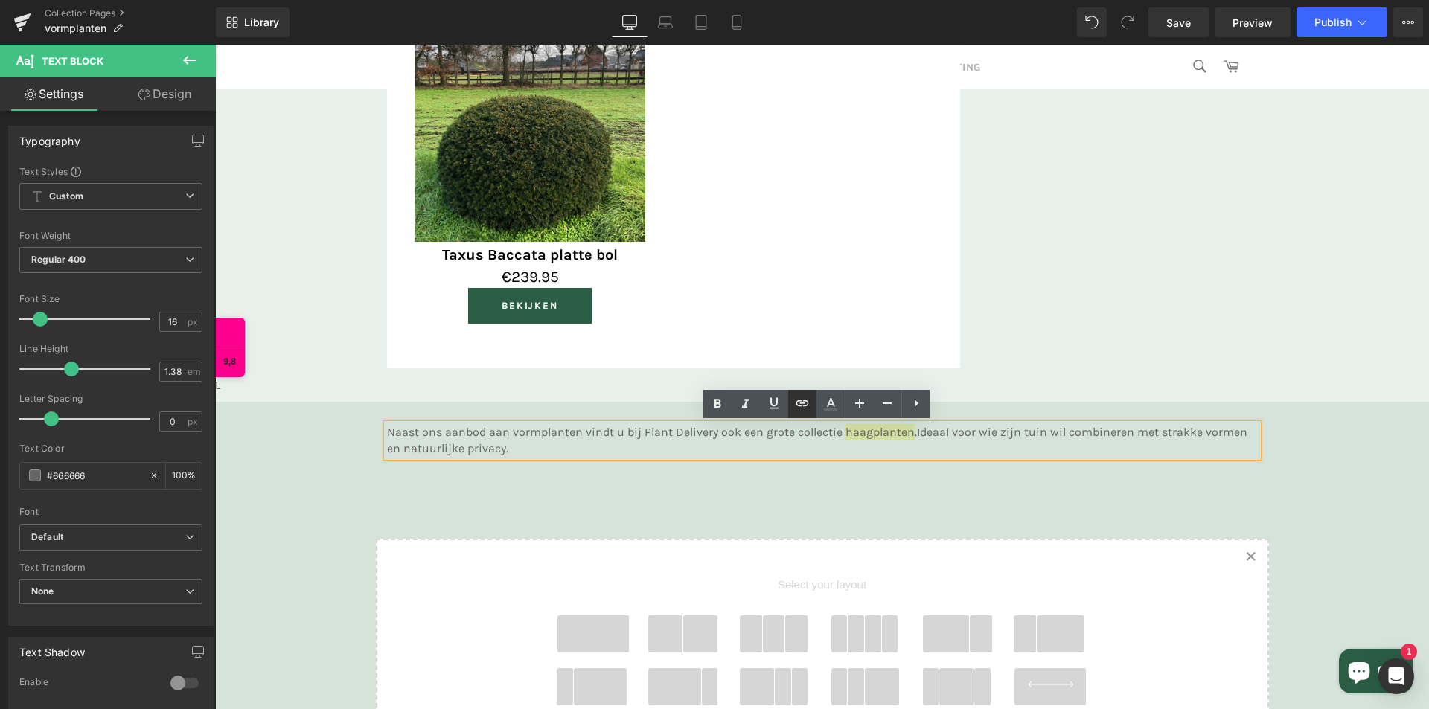
click at [801, 405] on icon at bounding box center [802, 403] width 18 height 18
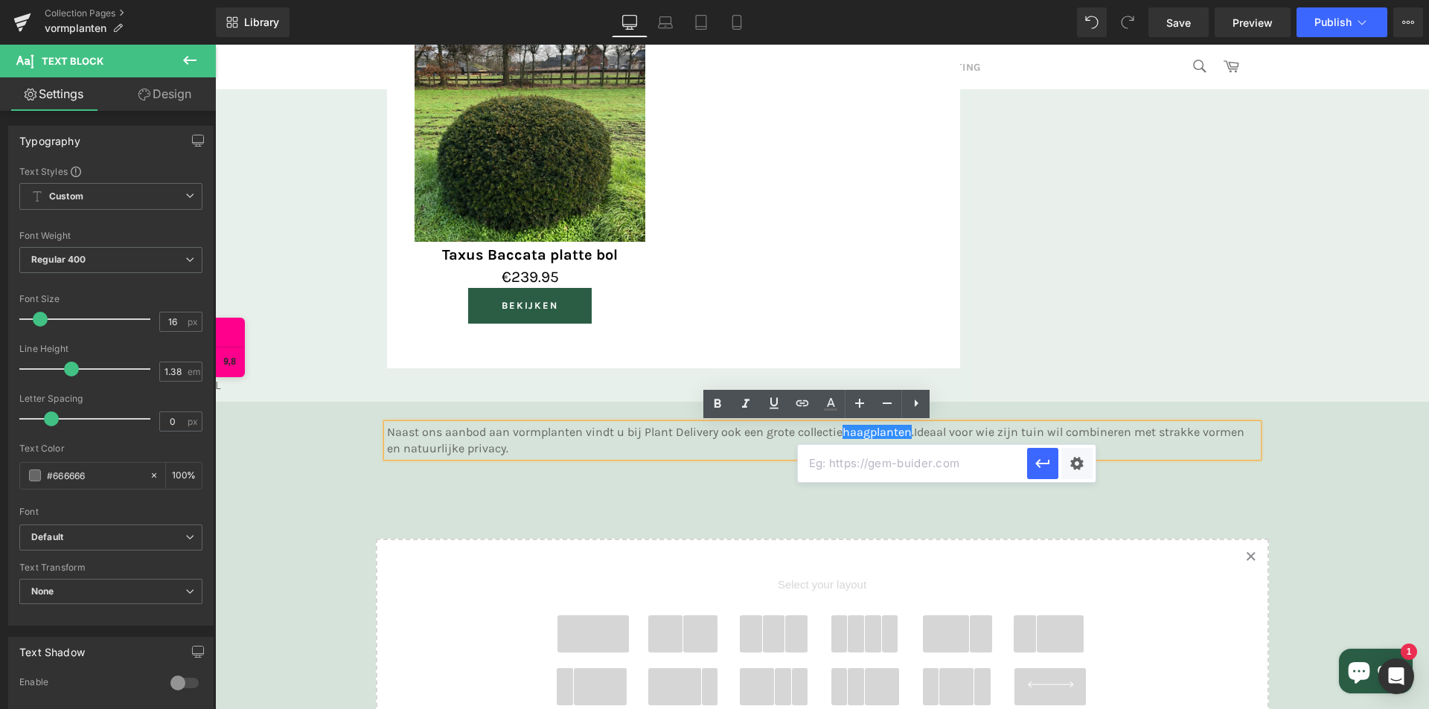
click at [840, 475] on input "text" at bounding box center [912, 463] width 229 height 37
paste input "[URL][DOMAIN_NAME]"
type input "[URL][DOMAIN_NAME]"
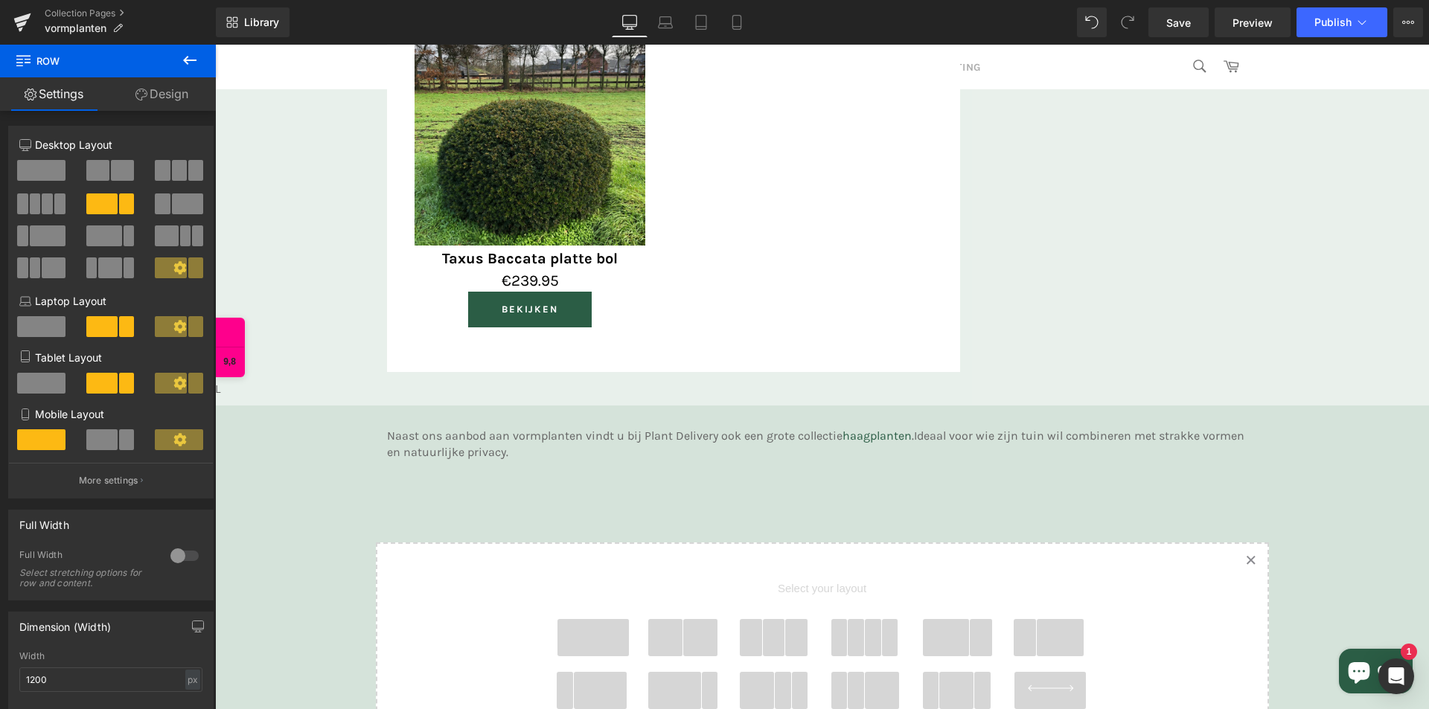
scroll to position [1841, 0]
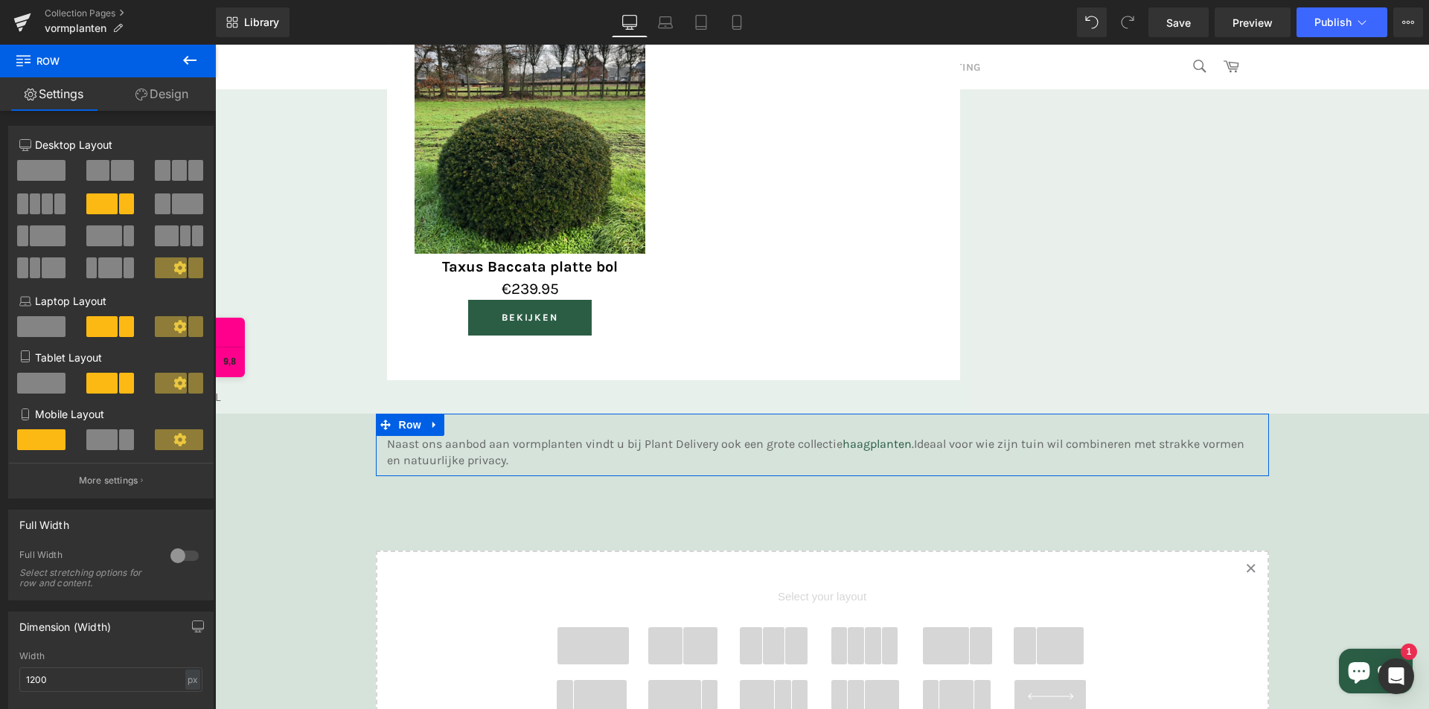
click at [1009, 430] on div "Naast ons aanbod aan vormplanten vindt u bij Plant Delivery ook een grote colle…" at bounding box center [822, 445] width 893 height 63
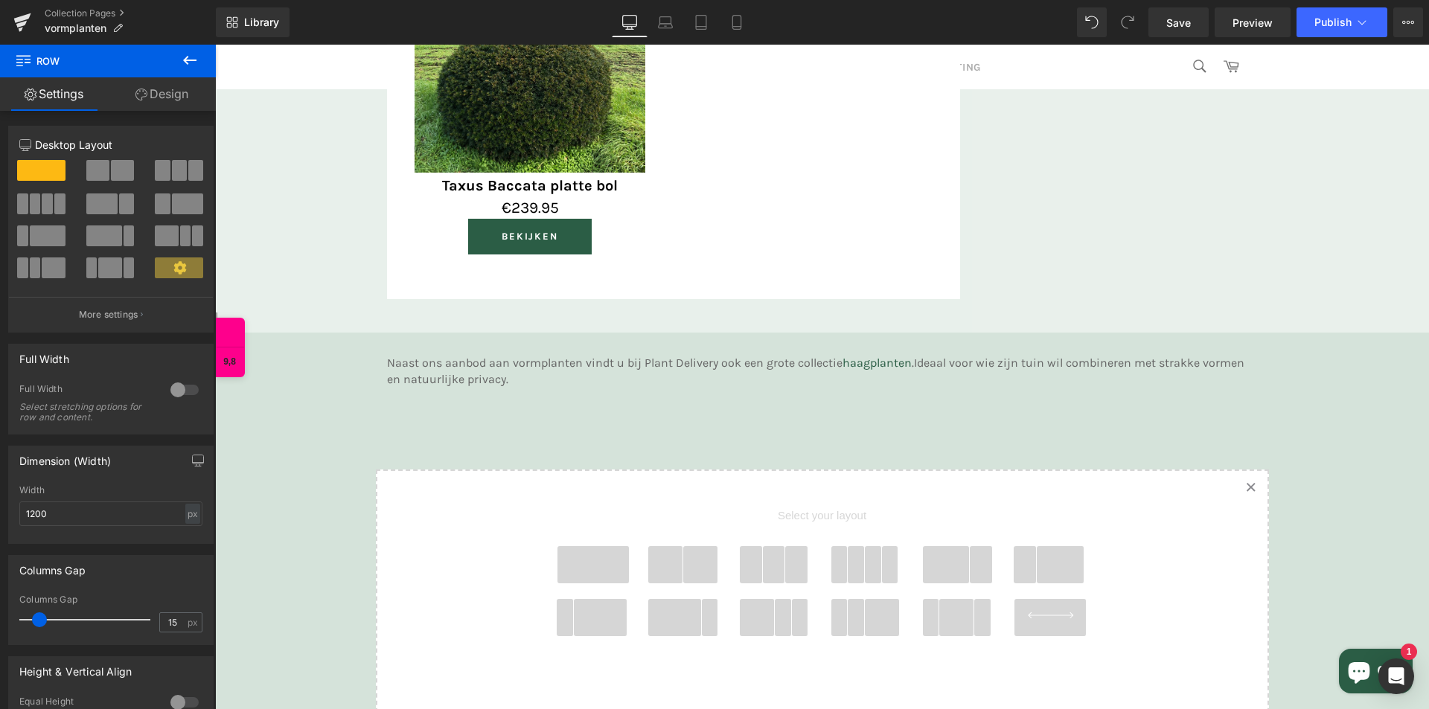
scroll to position [1990, 0]
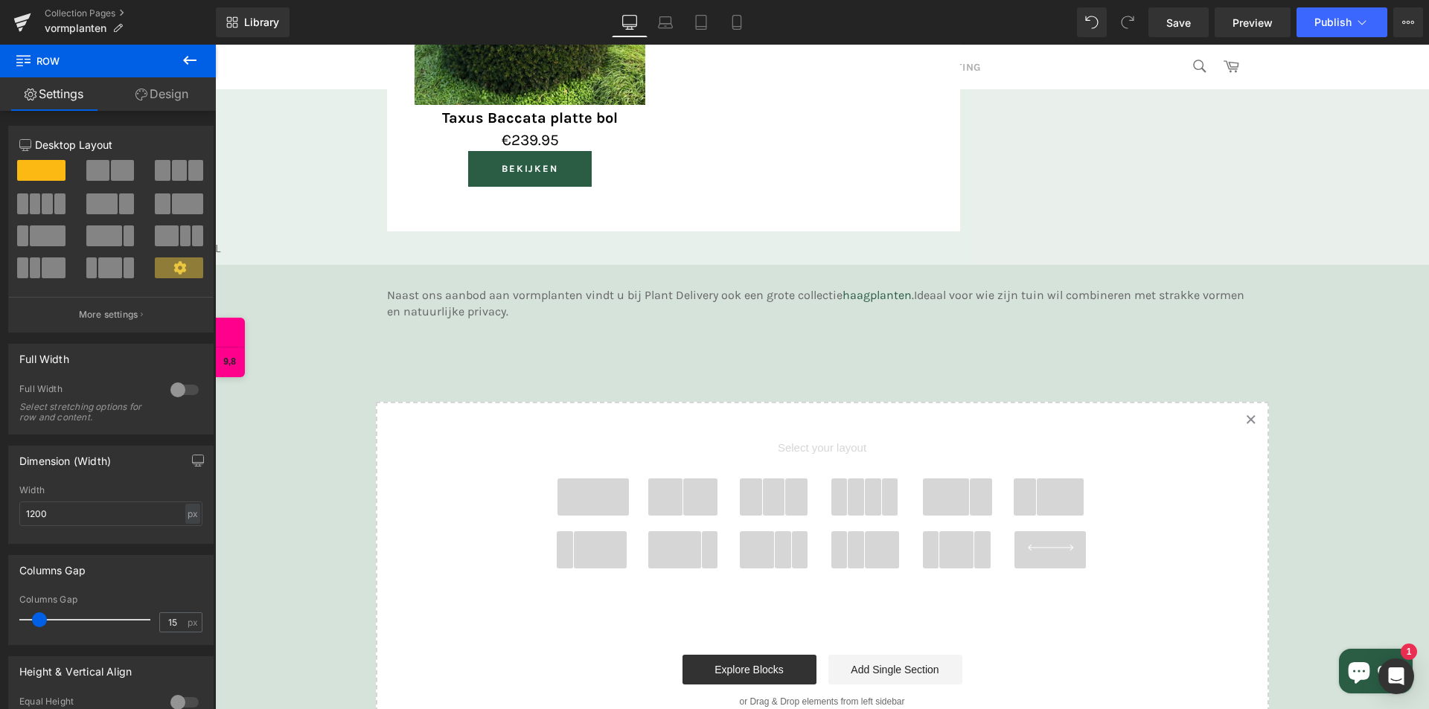
click at [180, 60] on button at bounding box center [190, 61] width 52 height 33
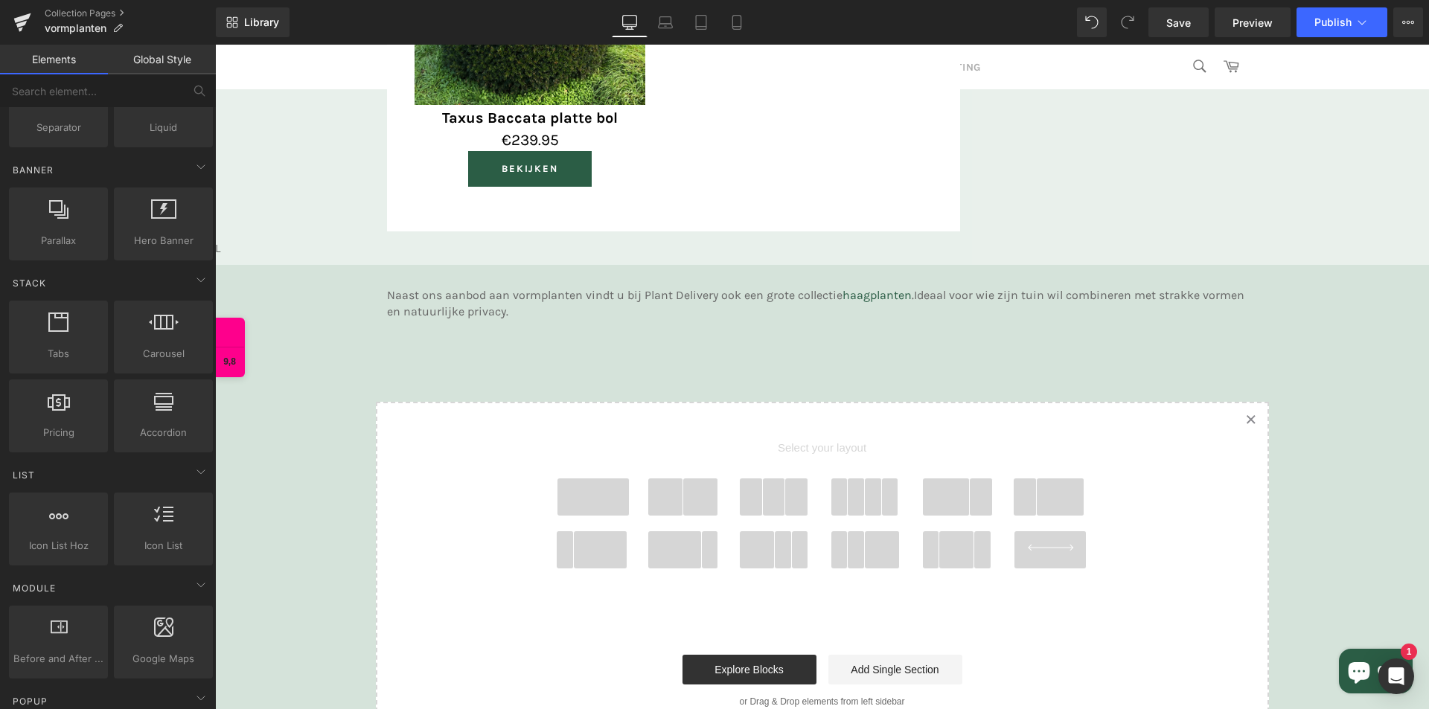
scroll to position [372, 0]
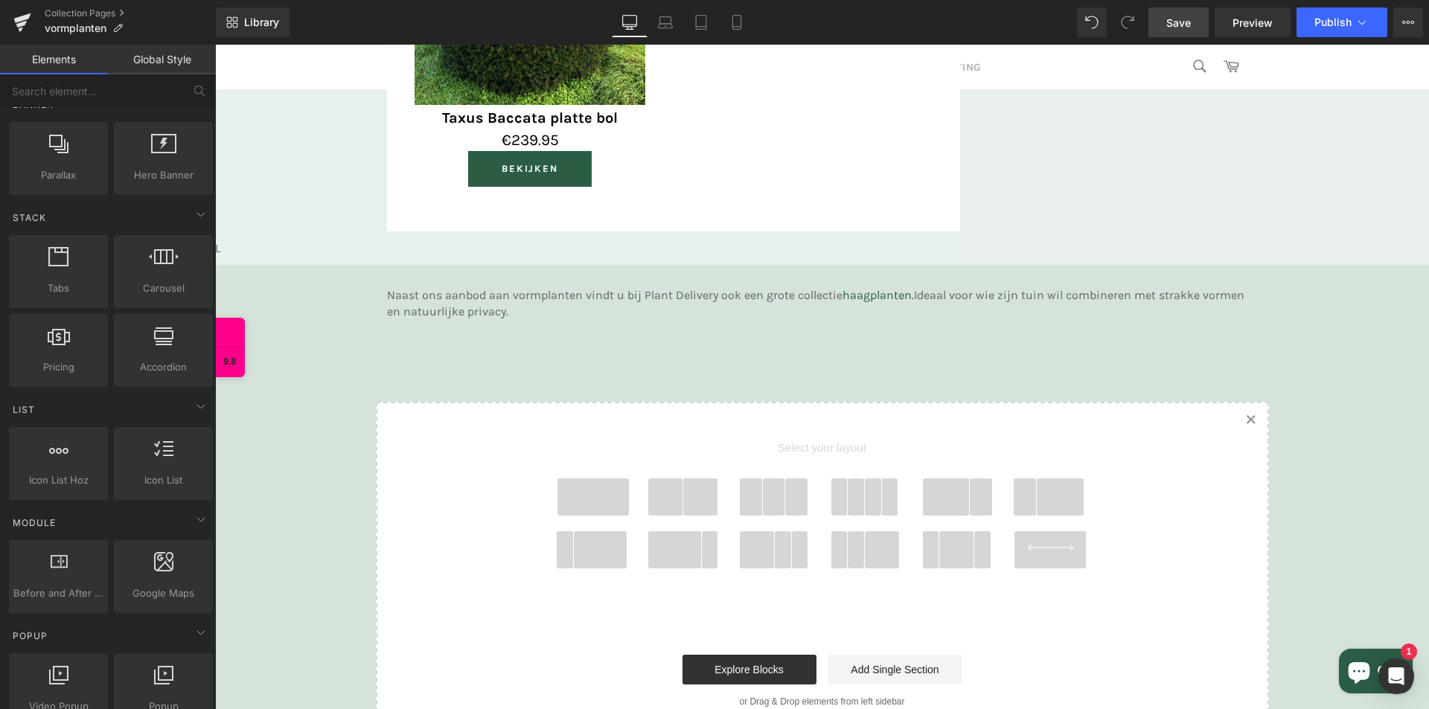
click at [1177, 31] on link "Save" at bounding box center [1178, 22] width 60 height 30
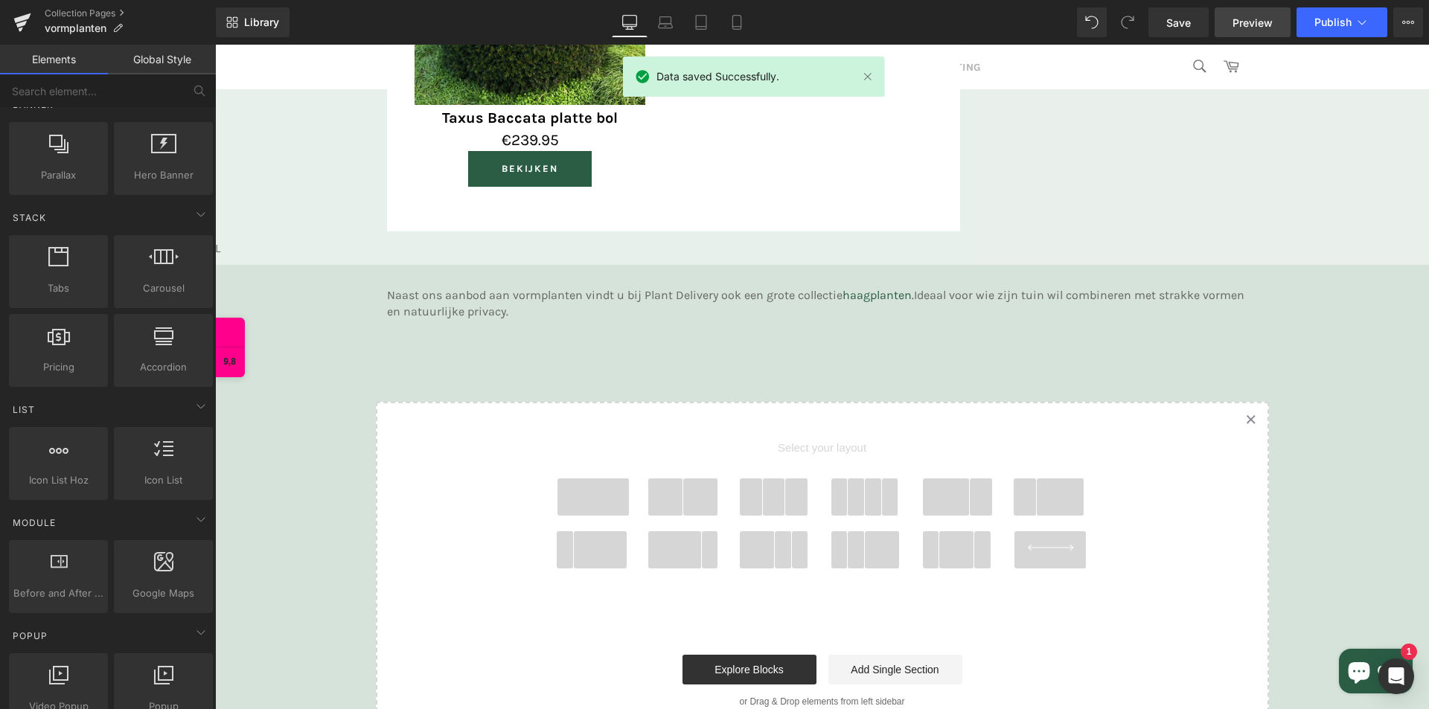
click at [1252, 13] on link "Preview" at bounding box center [1253, 22] width 76 height 30
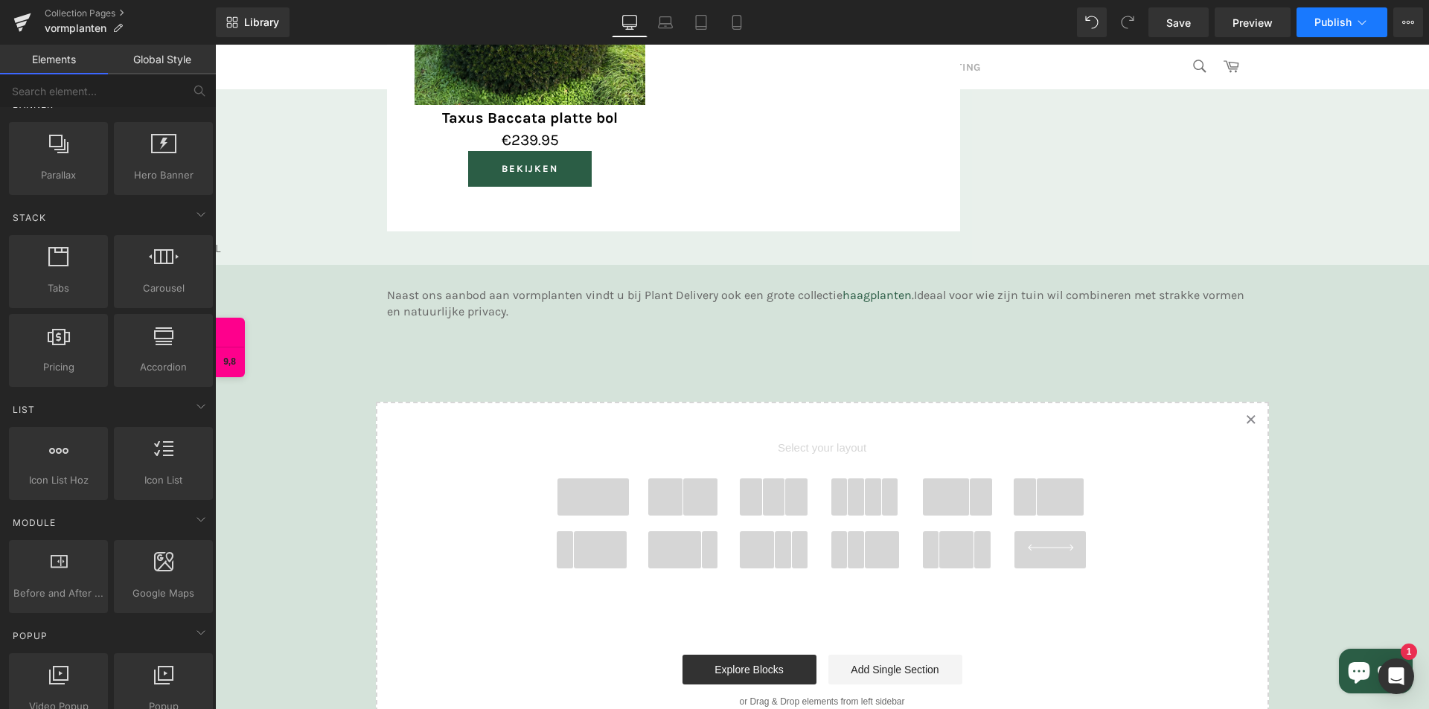
click at [1328, 15] on button "Publish" at bounding box center [1341, 22] width 91 height 30
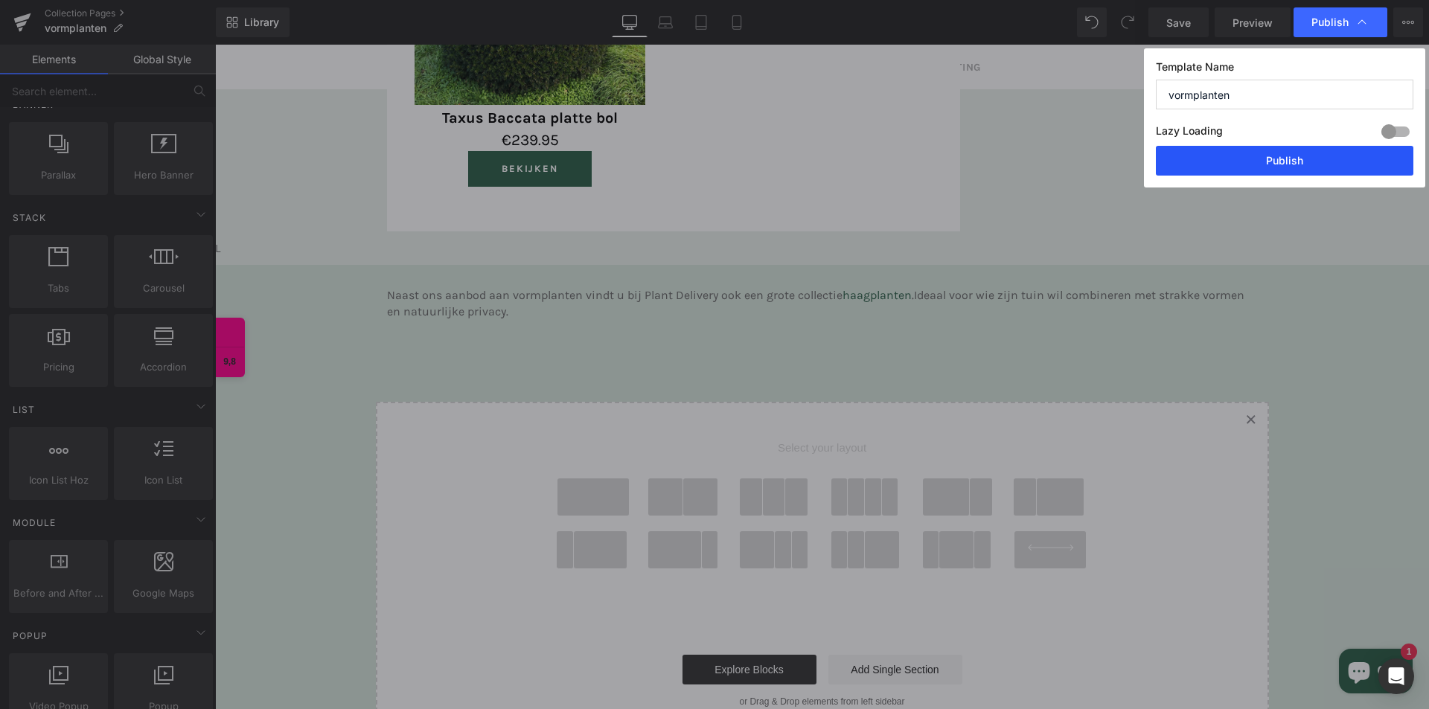
click at [1244, 169] on button "Publish" at bounding box center [1285, 161] width 258 height 30
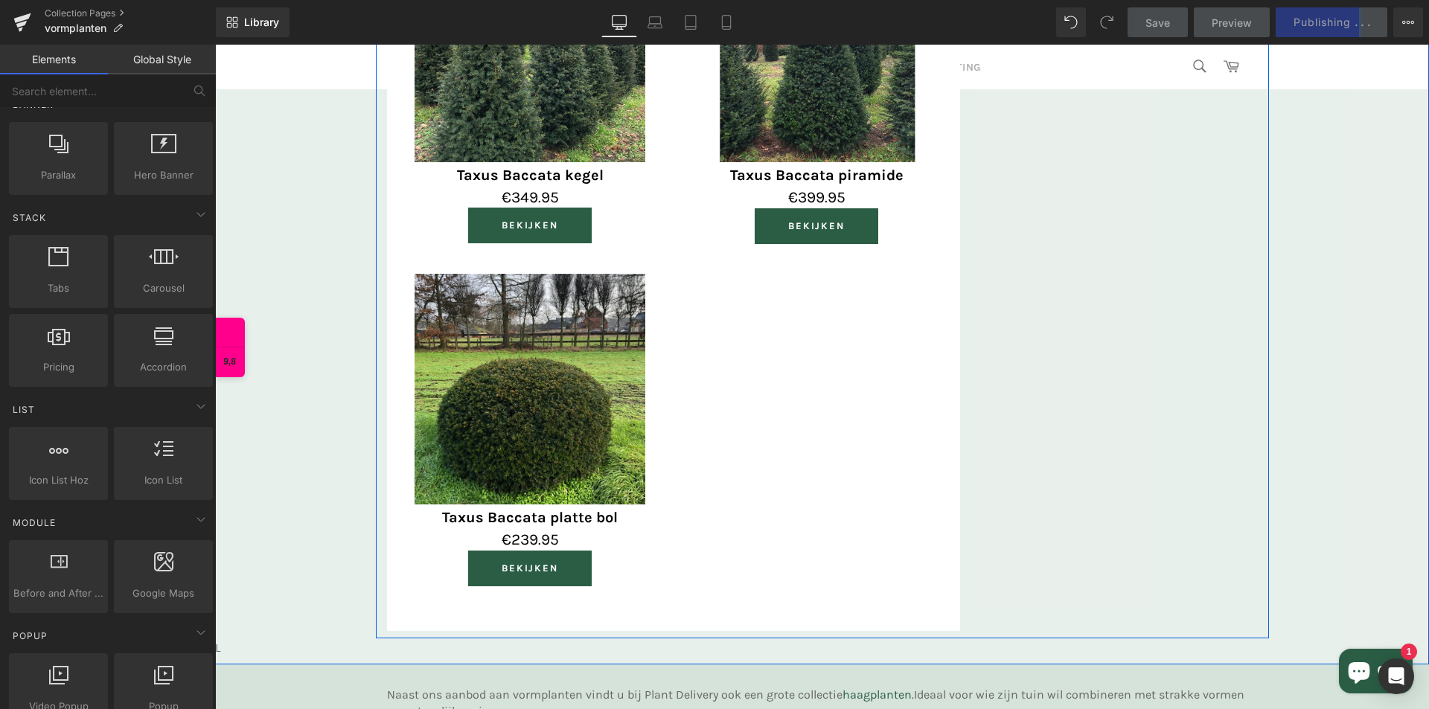
scroll to position [1544, 0]
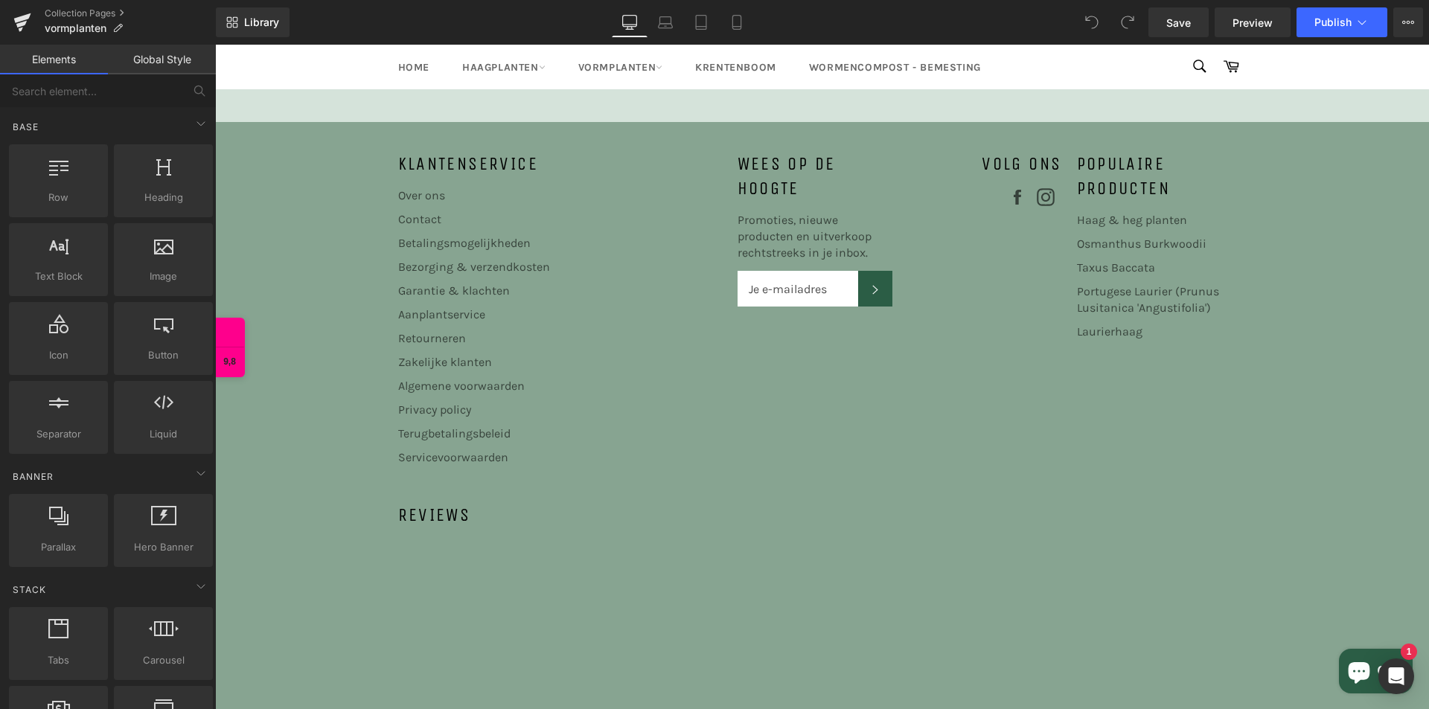
scroll to position [2580, 0]
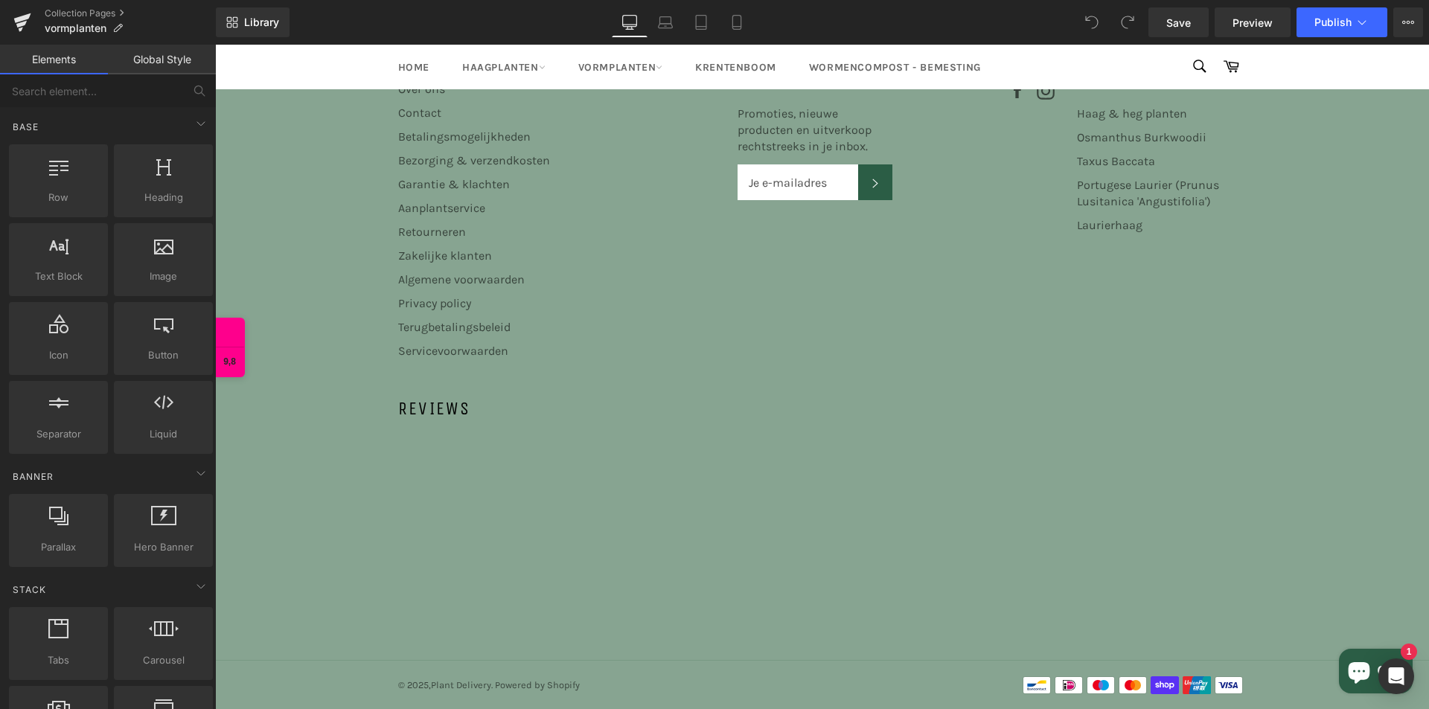
click at [1186, 217] on div "Haag & heg planten Osmanthus Burkwoodii Taxus Baccata Portugese Laurier (Prunus…" at bounding box center [1154, 170] width 155 height 128
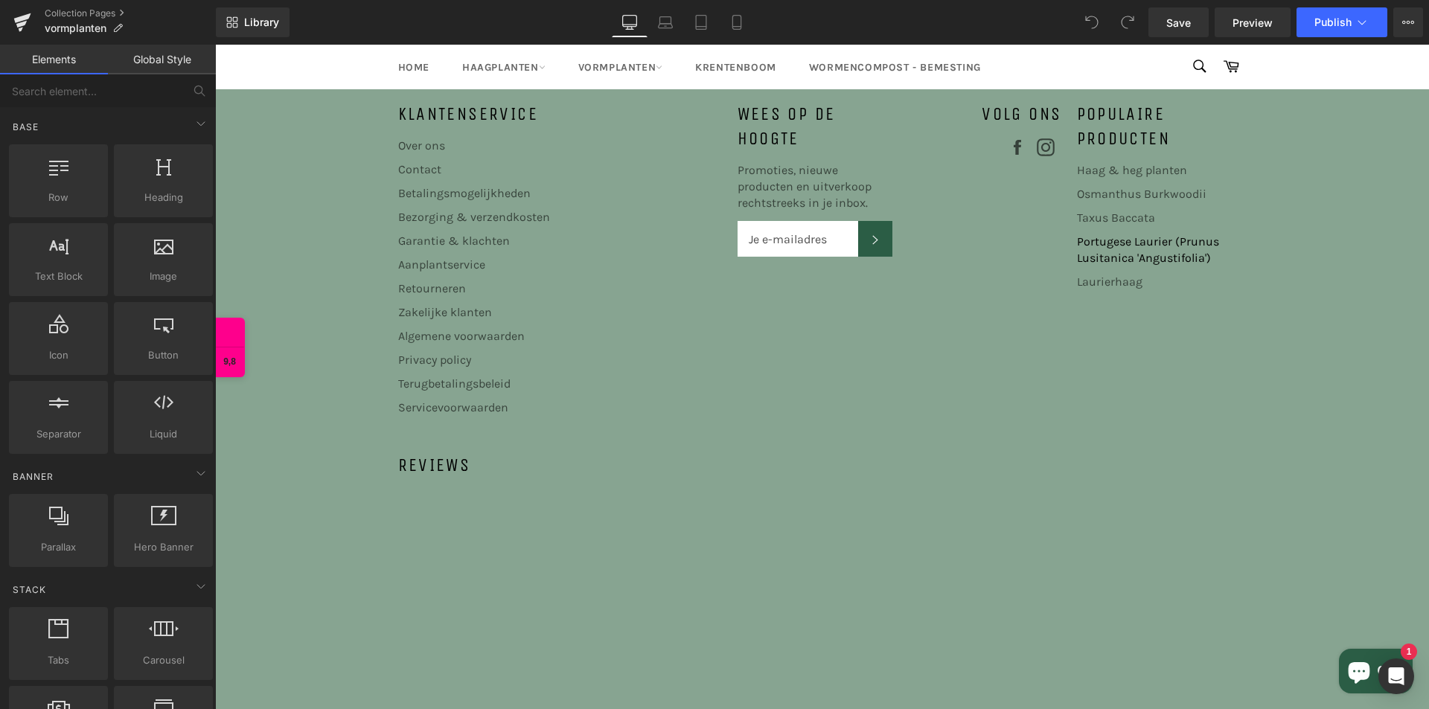
scroll to position [2431, 0]
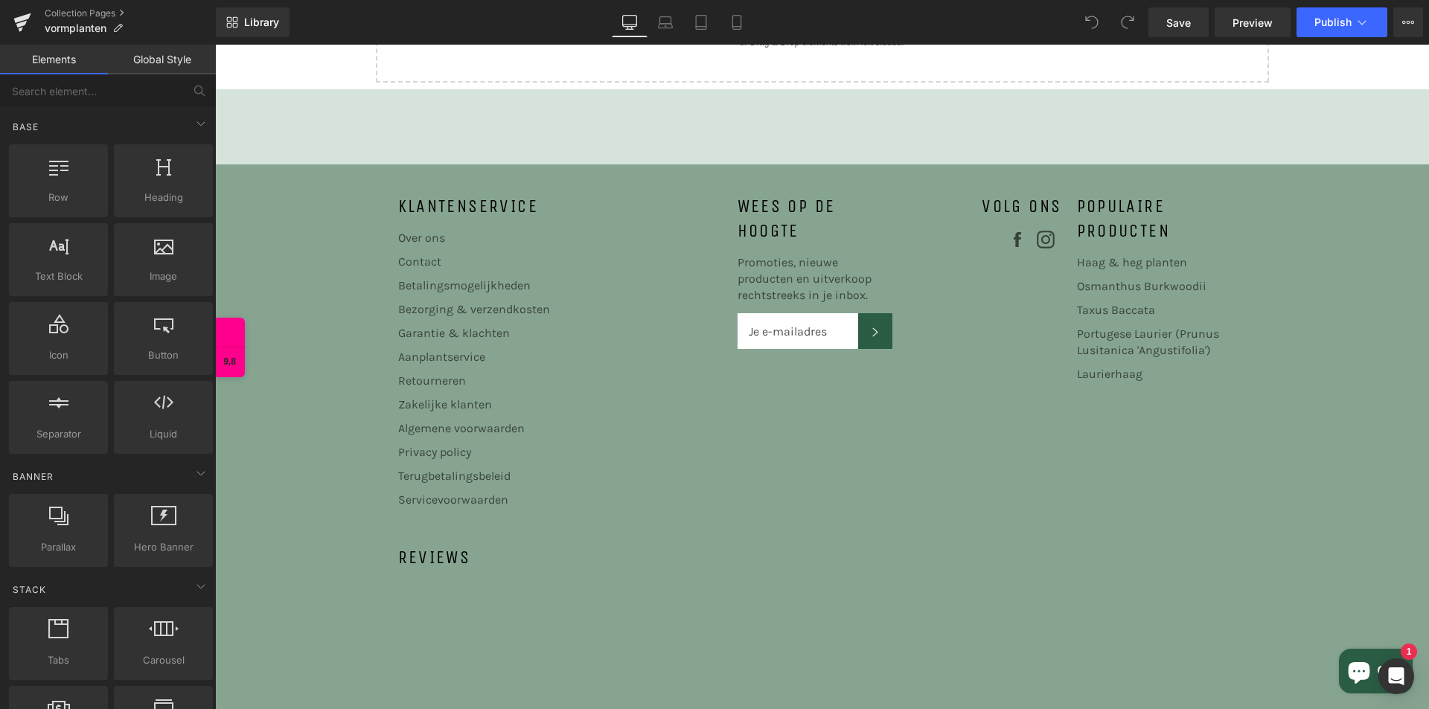
click at [916, 199] on h4 "Volg ons" at bounding box center [984, 206] width 155 height 25
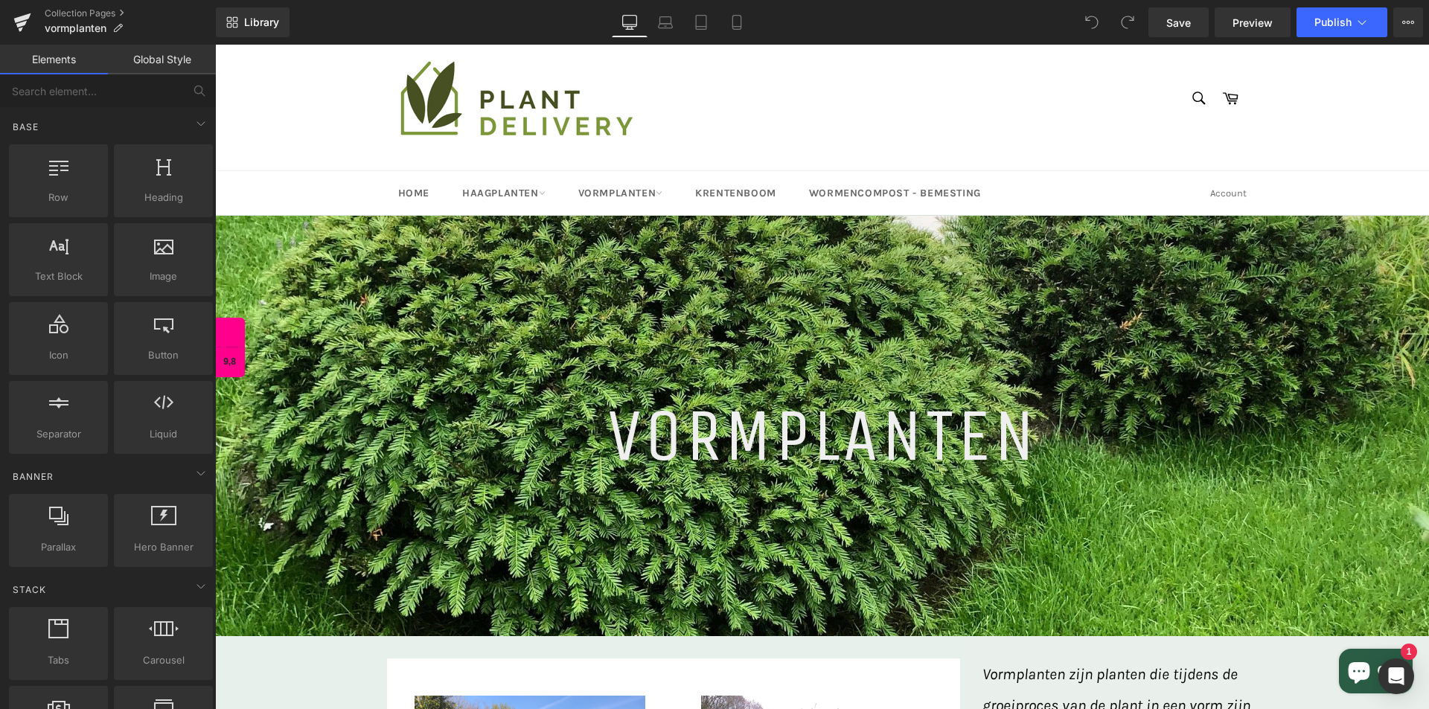
scroll to position [0, 0]
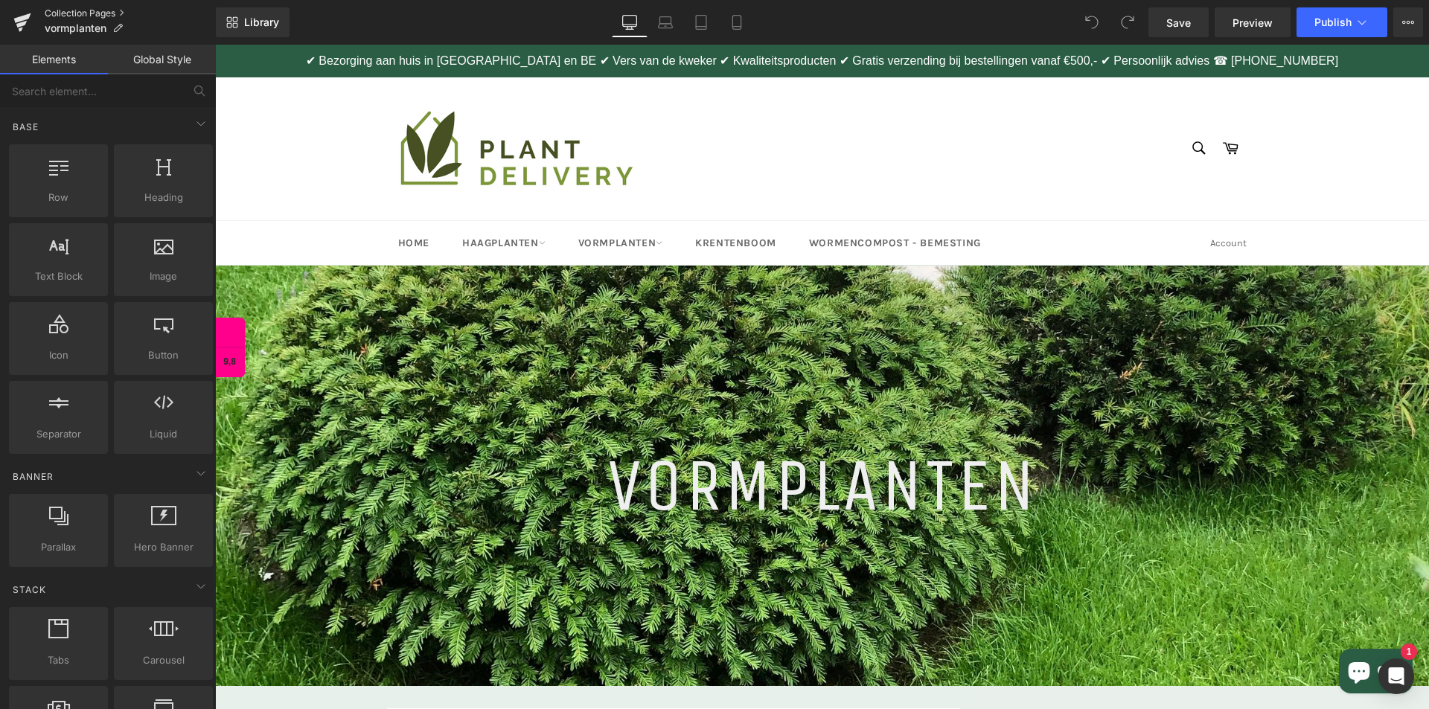
click at [80, 10] on link "Collection Pages" at bounding box center [130, 13] width 171 height 12
